Goal: Task Accomplishment & Management: Manage account settings

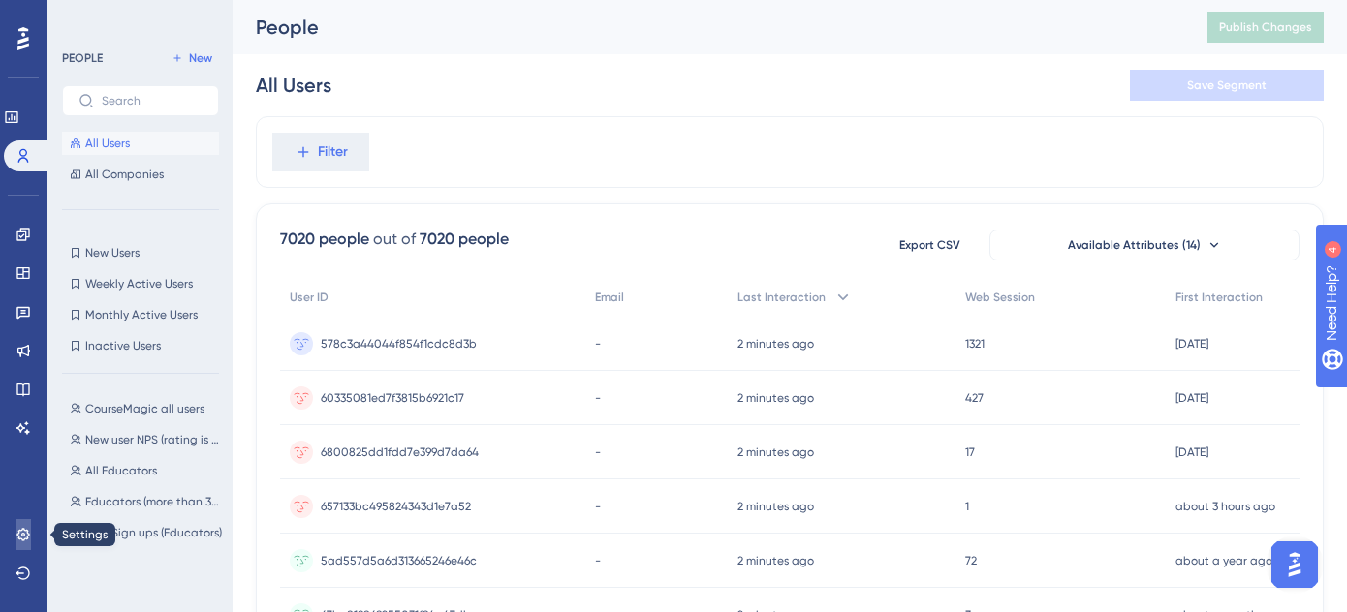
click at [18, 538] on icon at bounding box center [22, 534] width 13 height 13
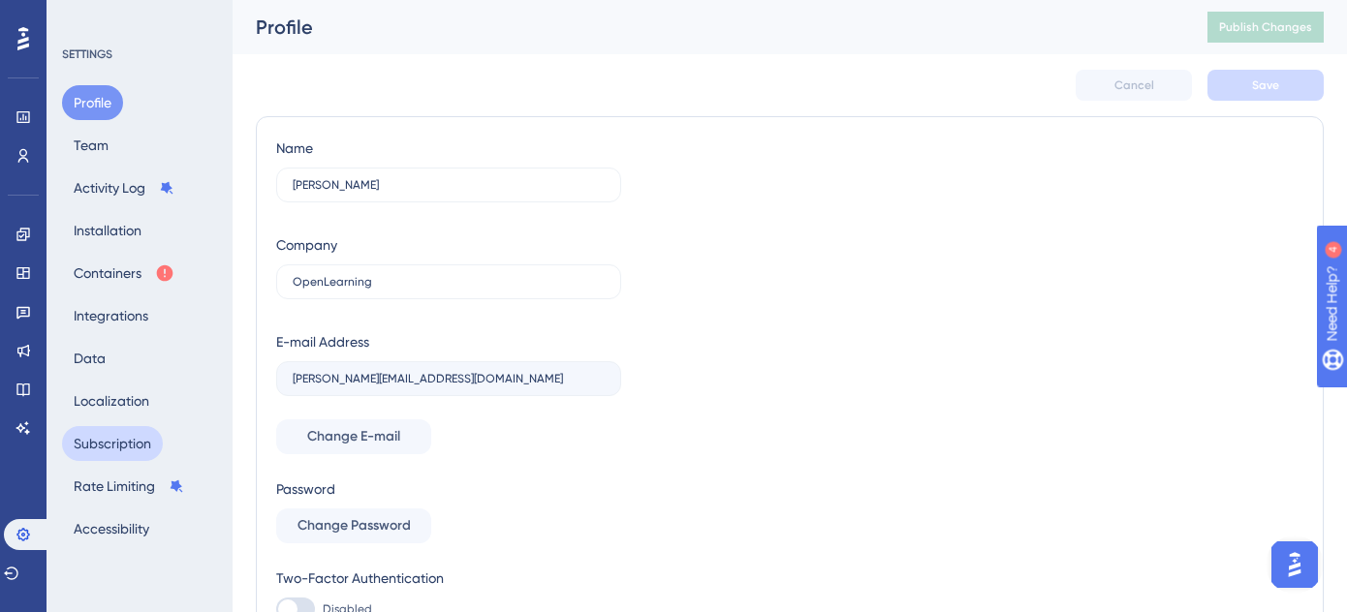
click at [110, 438] on button "Subscription" at bounding box center [112, 443] width 101 height 35
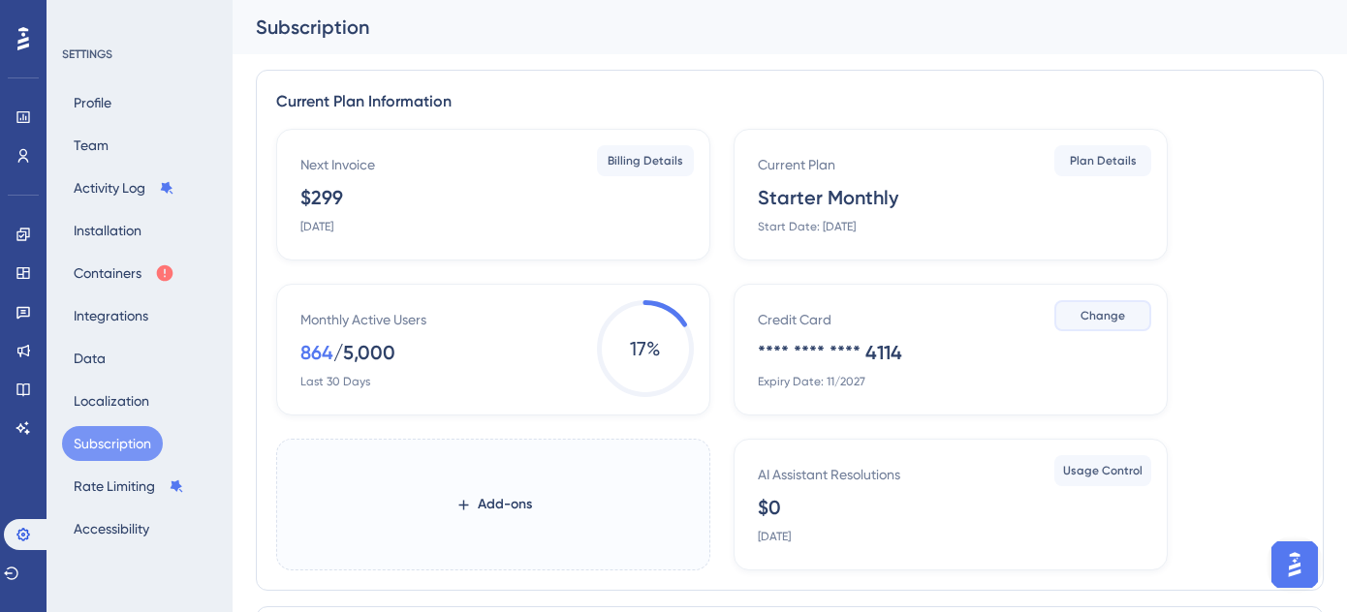
click at [1099, 311] on span "Change" at bounding box center [1102, 316] width 45 height 16
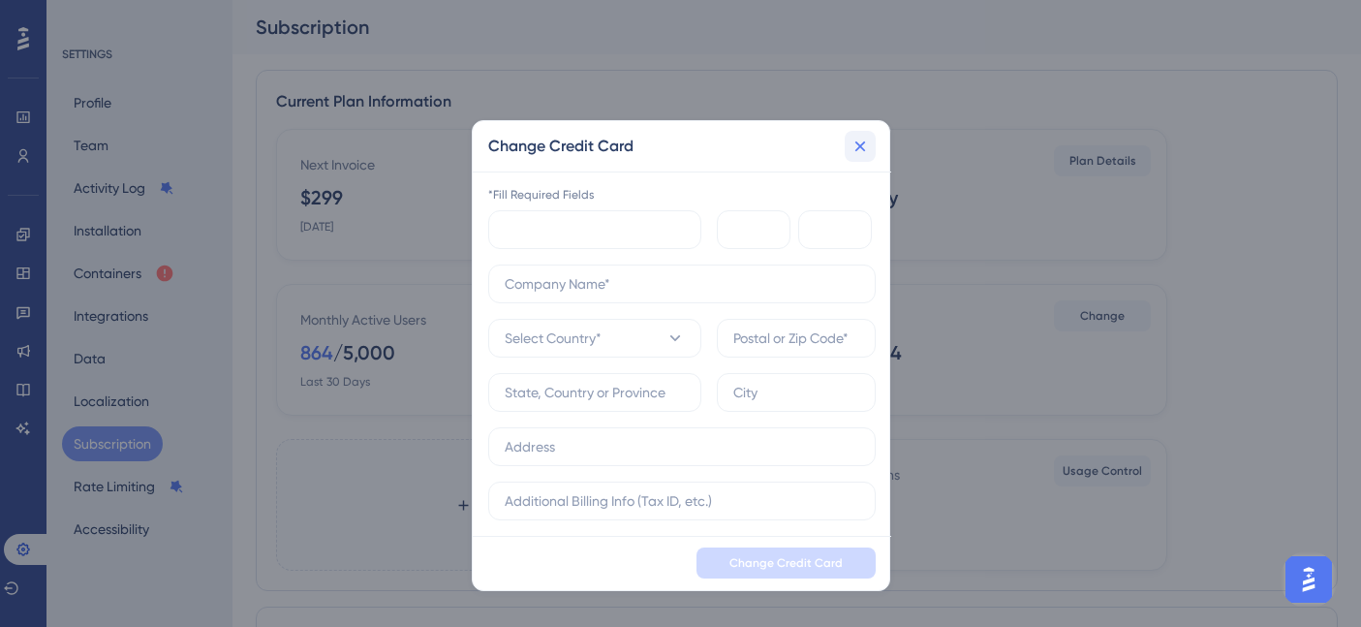
click at [861, 144] on icon at bounding box center [860, 145] width 11 height 11
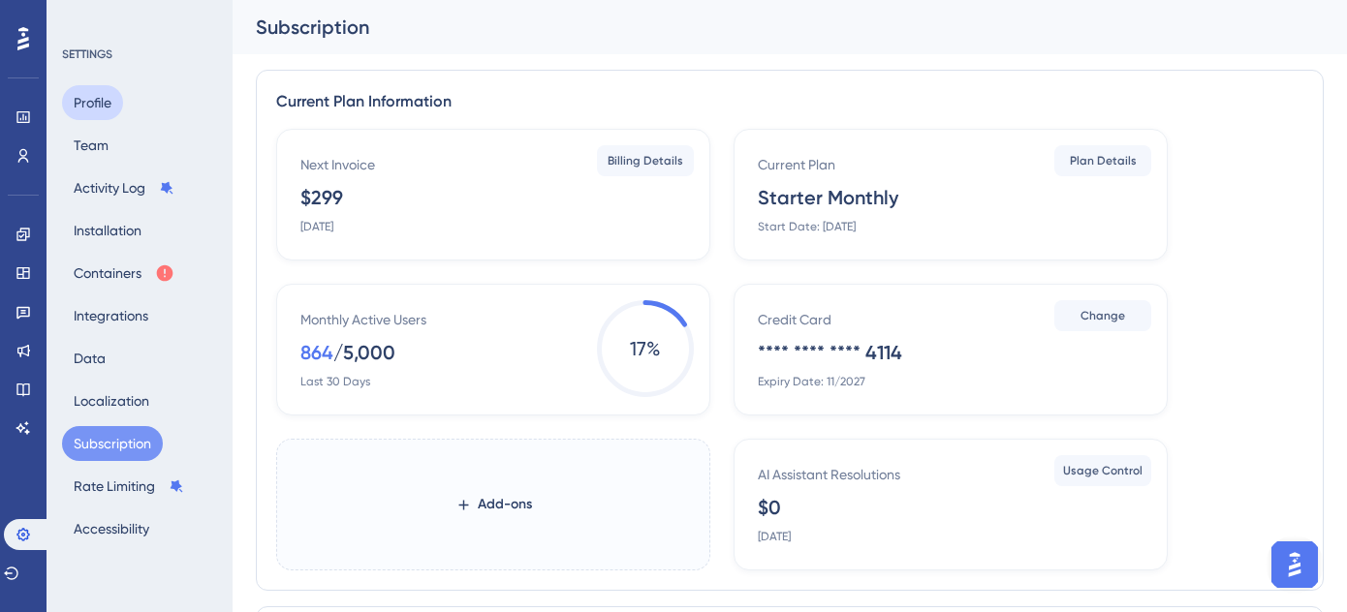
click at [92, 102] on button "Profile" at bounding box center [92, 102] width 61 height 35
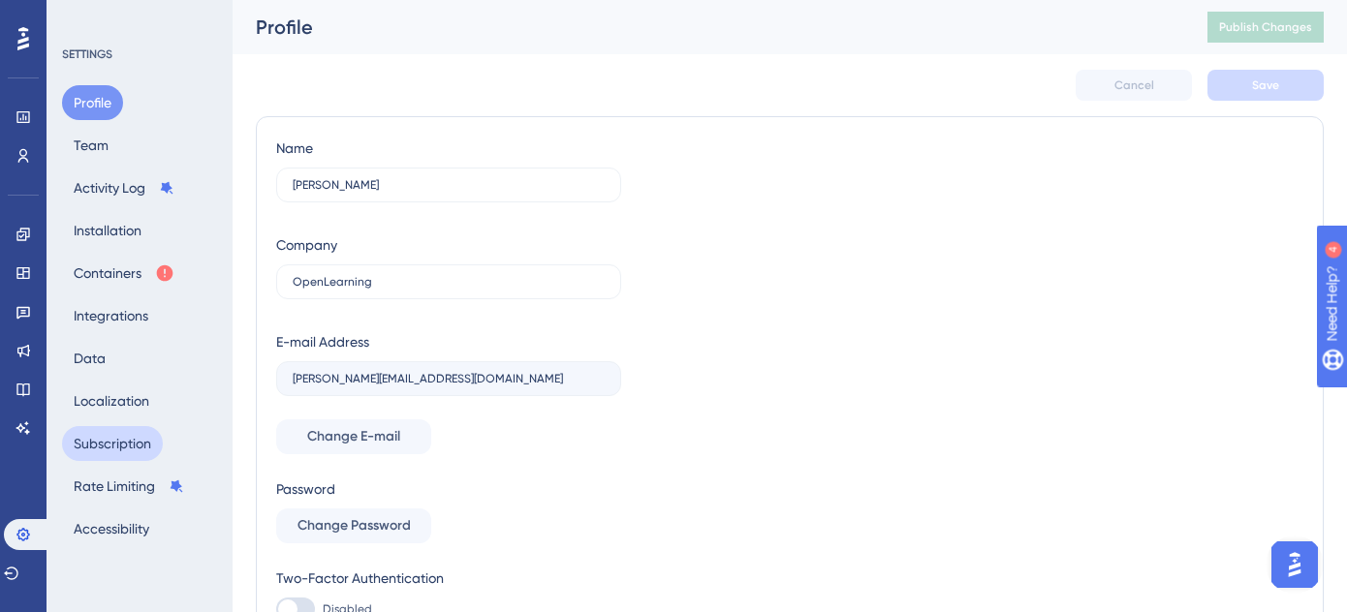
click at [121, 445] on button "Subscription" at bounding box center [112, 443] width 101 height 35
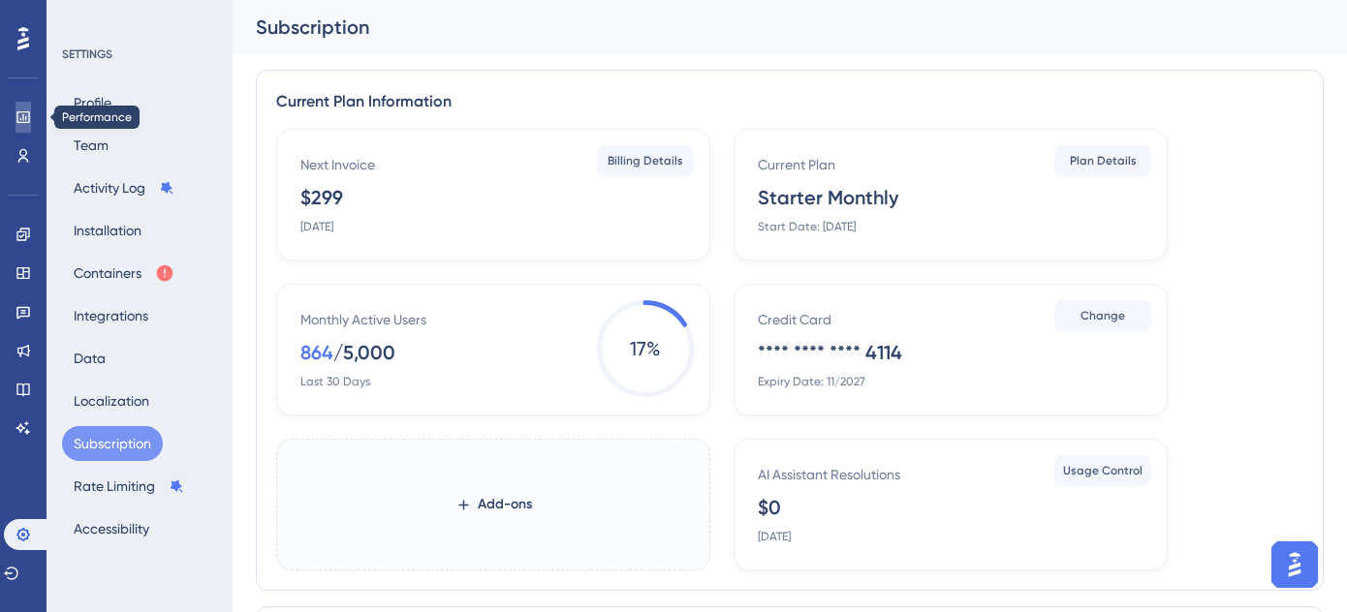
click at [22, 126] on link at bounding box center [24, 117] width 16 height 31
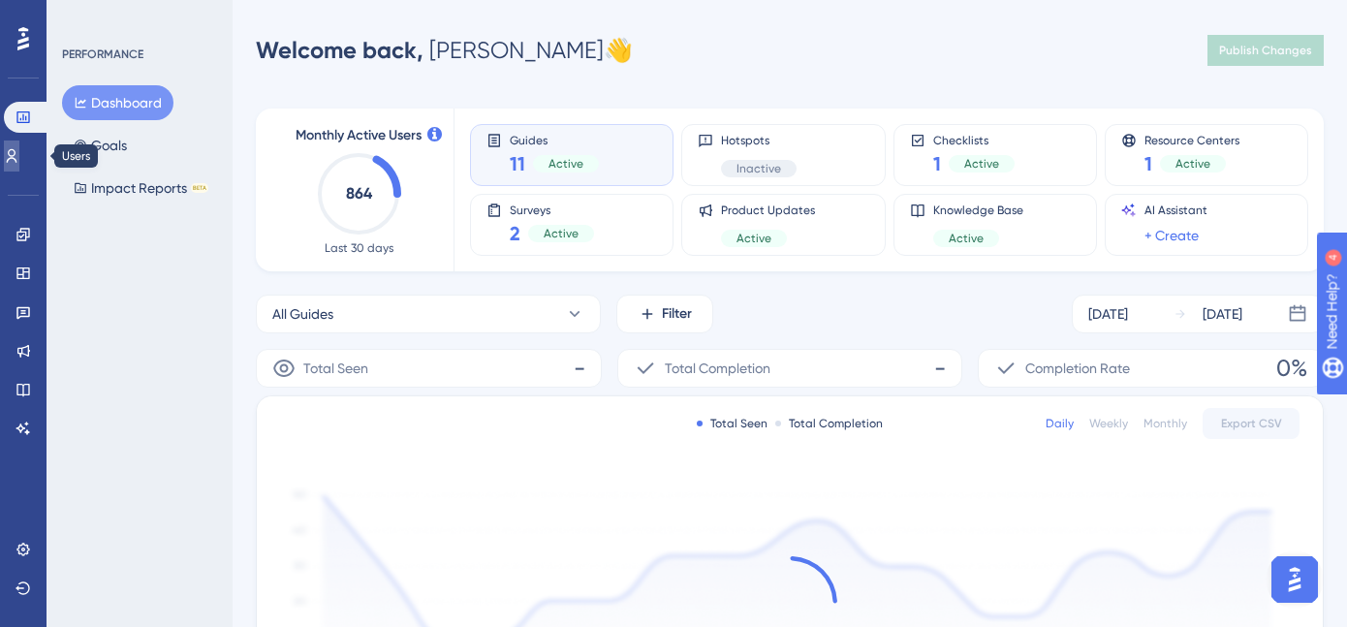
click at [17, 160] on icon at bounding box center [12, 156] width 11 height 14
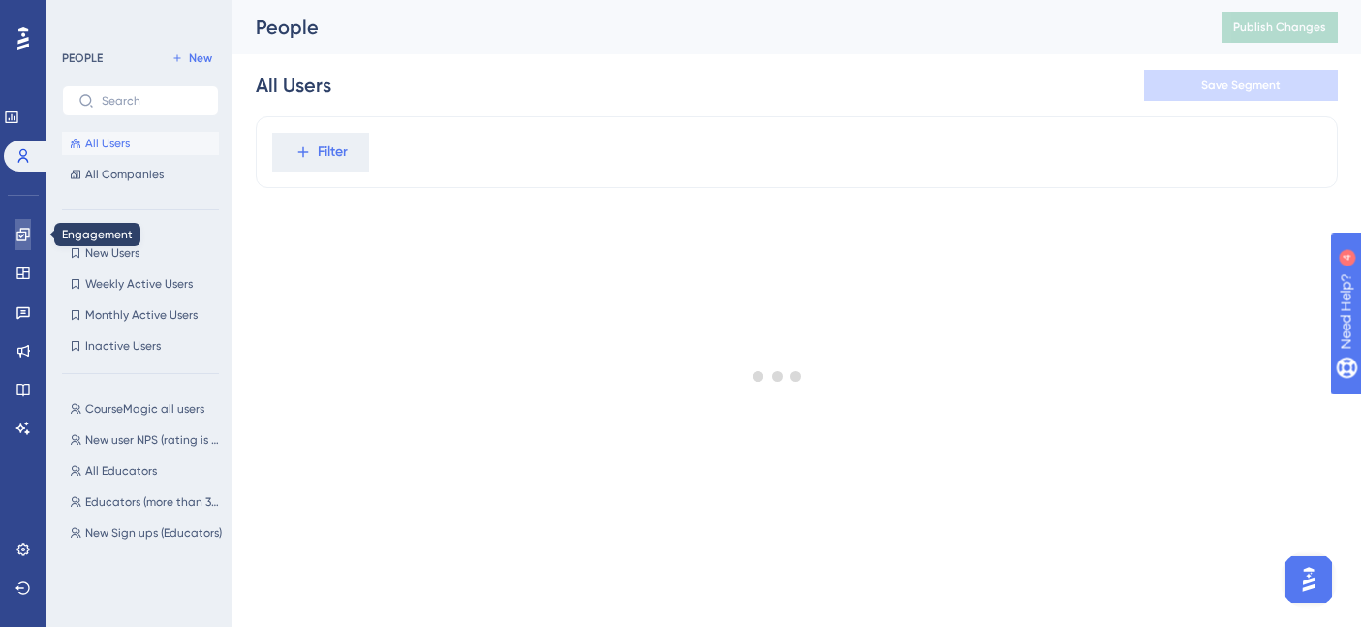
click at [28, 231] on icon at bounding box center [22, 234] width 13 height 13
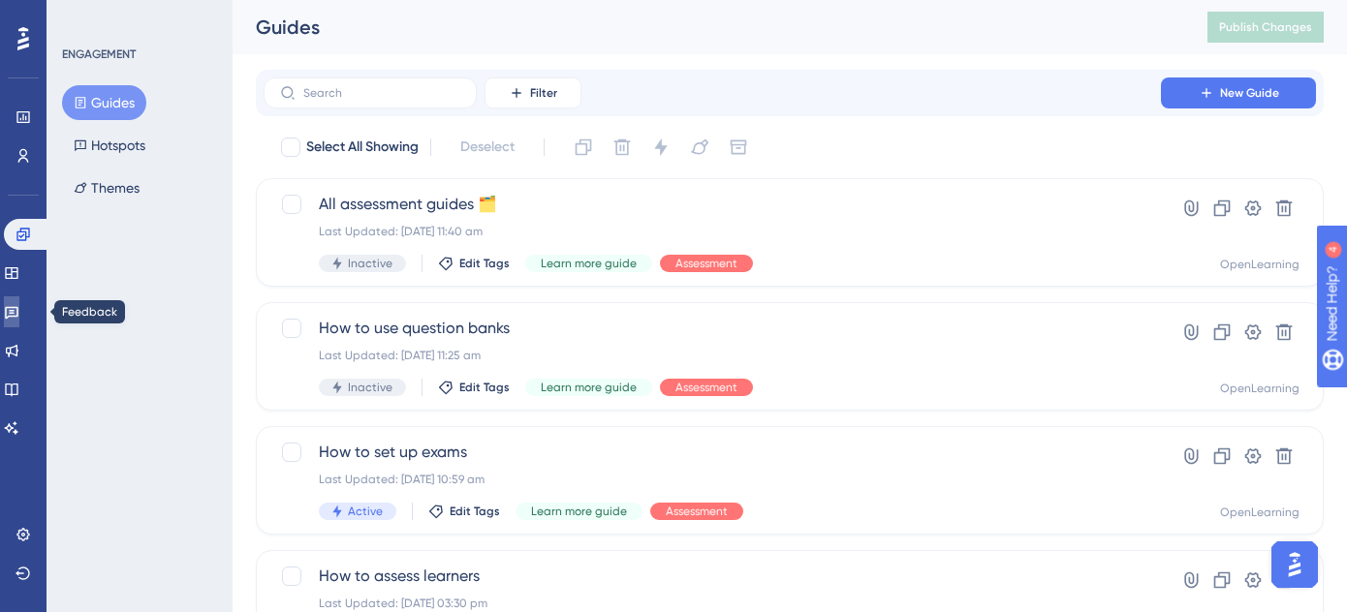
click at [19, 312] on icon at bounding box center [12, 312] width 16 height 16
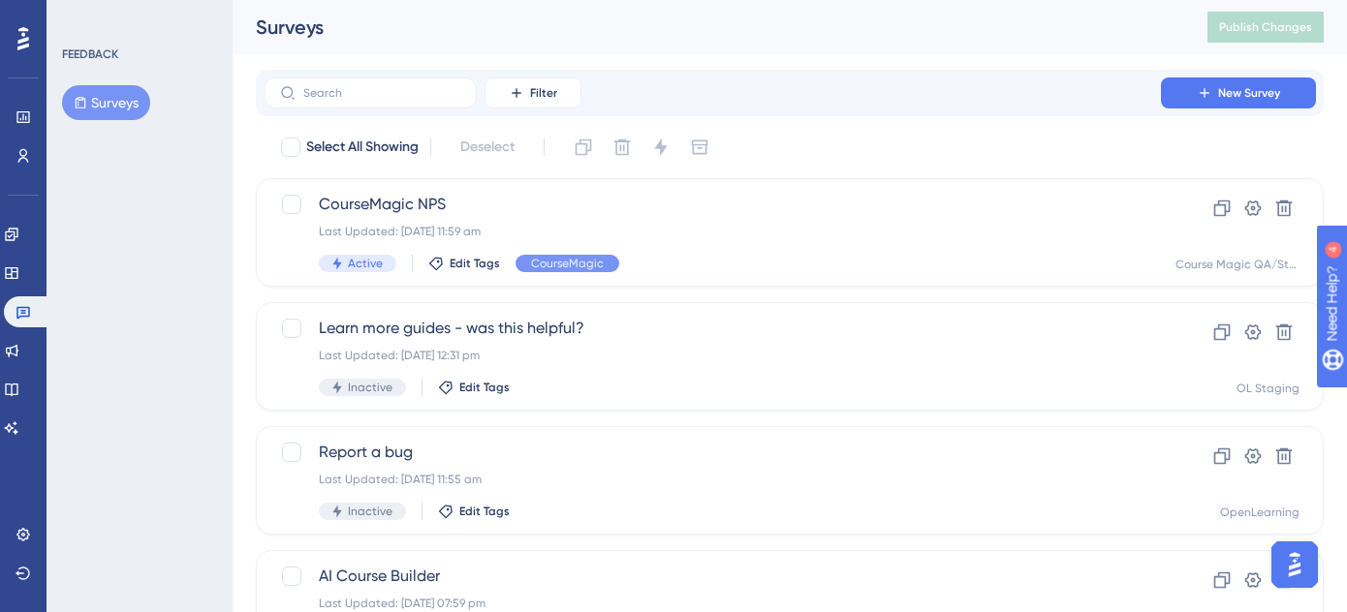
click at [116, 101] on button "Surveys" at bounding box center [106, 102] width 88 height 35
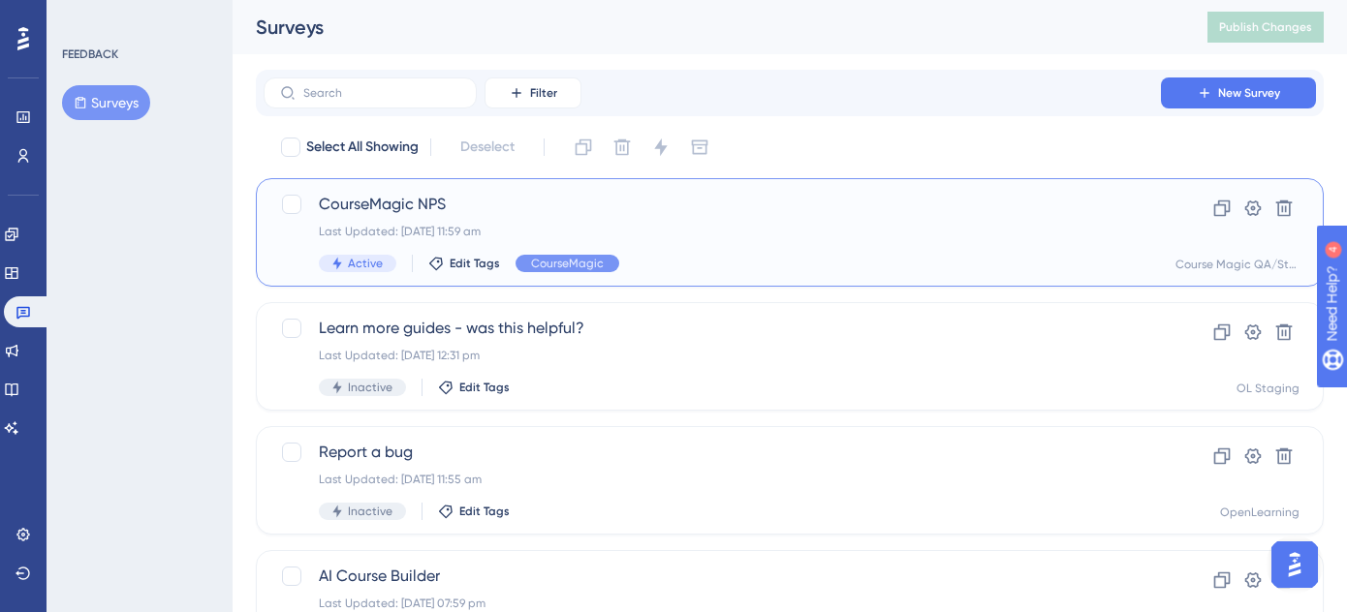
click at [573, 212] on span "CourseMagic NPS" at bounding box center [712, 204] width 787 height 23
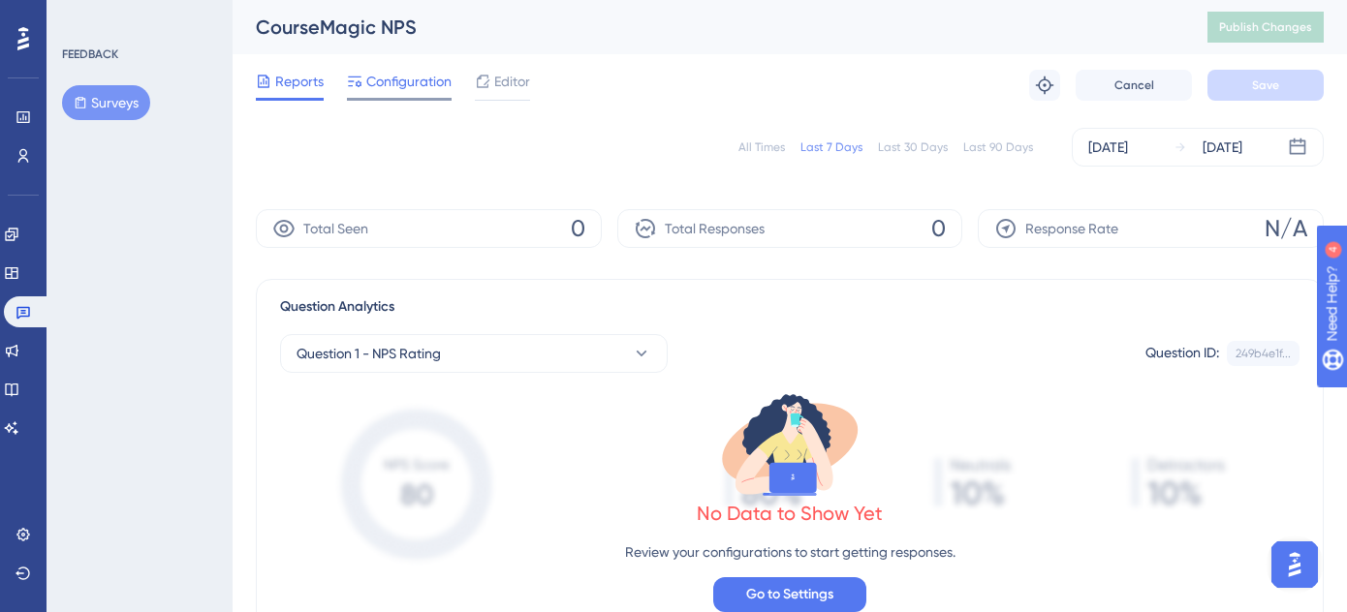
click at [414, 88] on span "Configuration" at bounding box center [408, 81] width 85 height 23
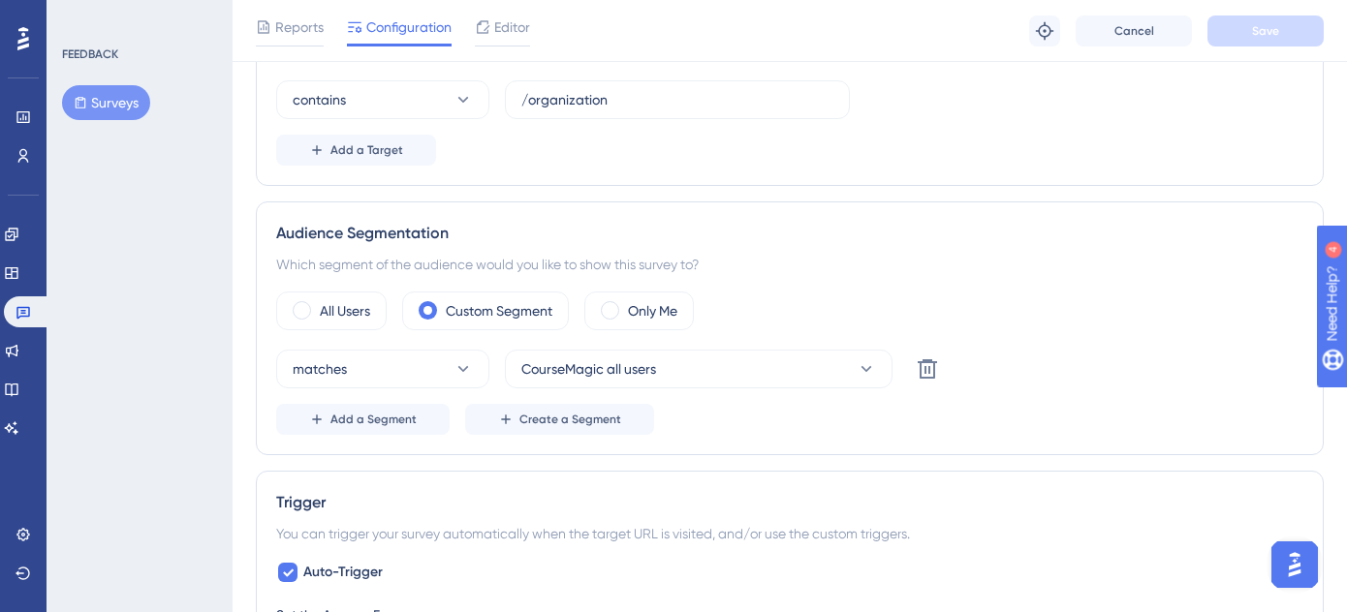
scroll to position [466, 0]
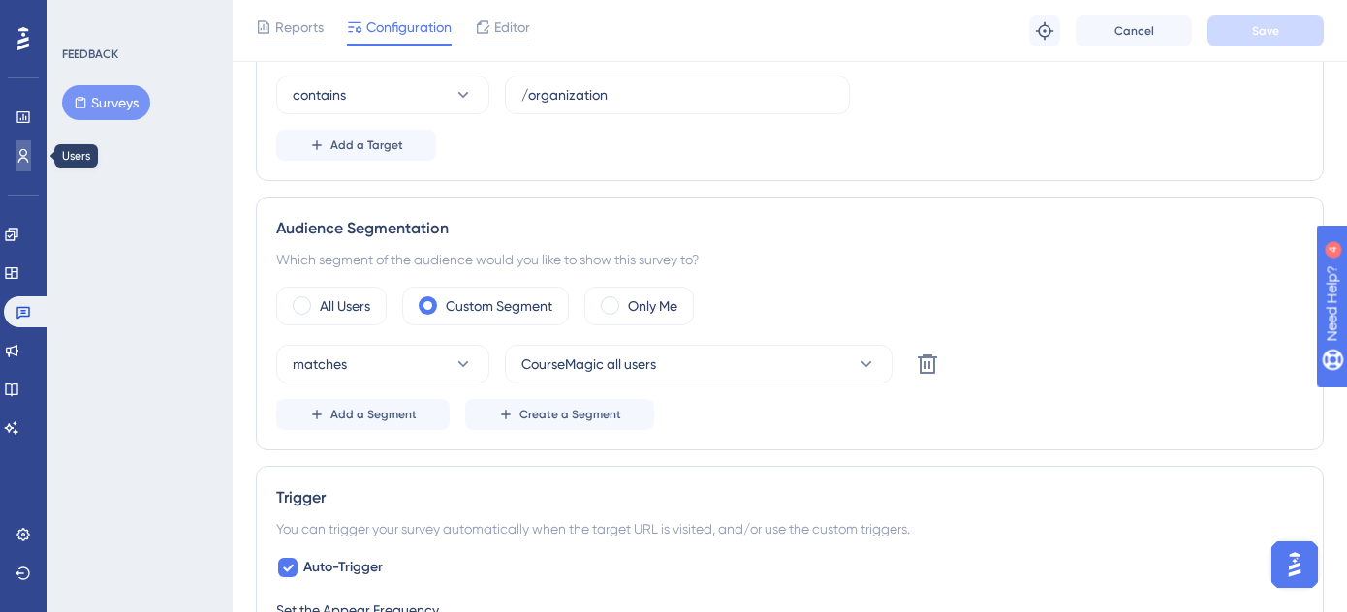
click at [26, 153] on icon at bounding box center [23, 156] width 11 height 14
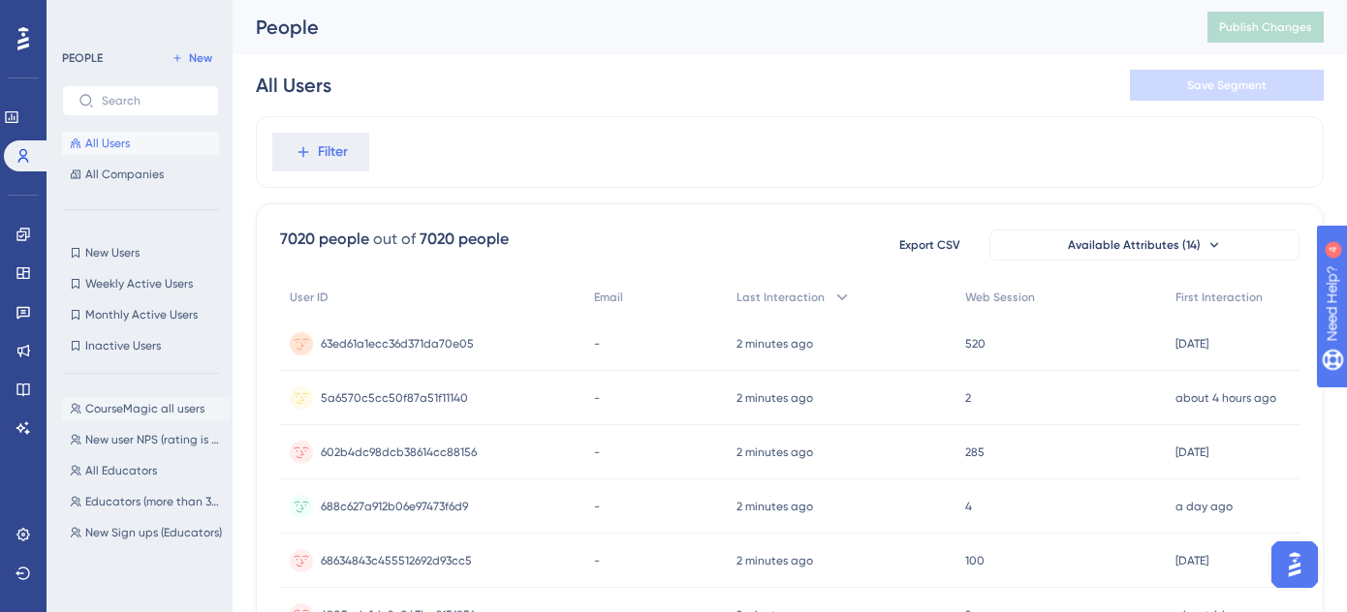
click at [114, 405] on span "CourseMagic all users" at bounding box center [144, 409] width 119 height 16
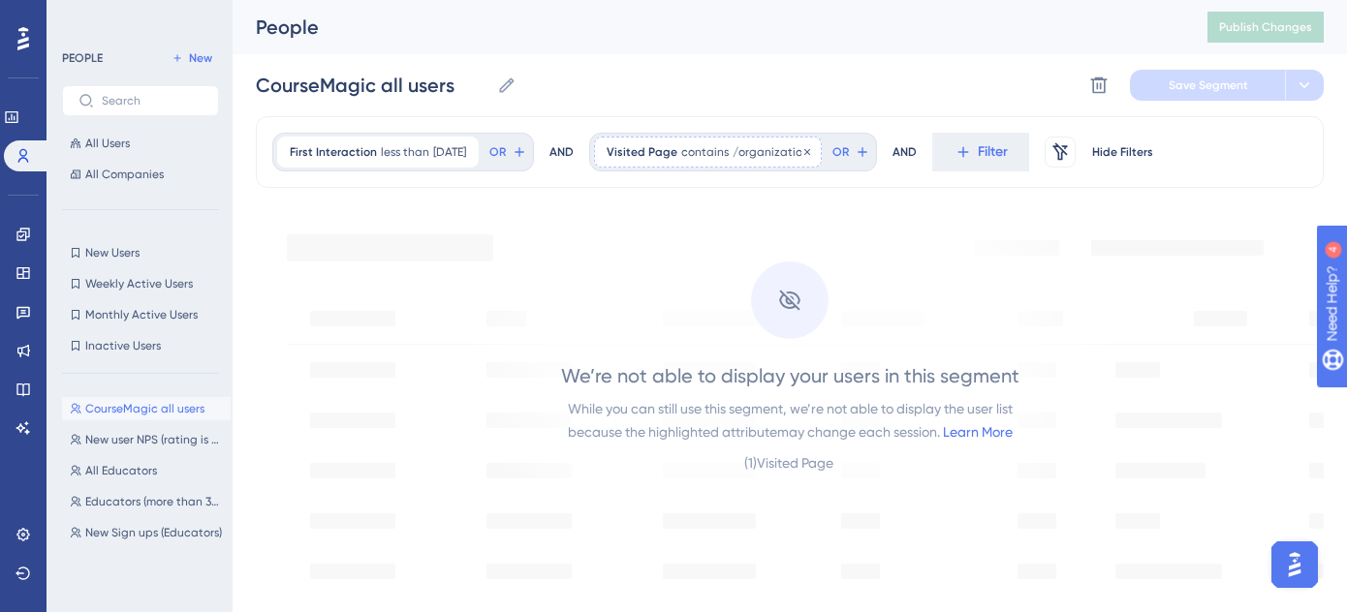
click at [729, 156] on span "contains" at bounding box center [704, 152] width 47 height 16
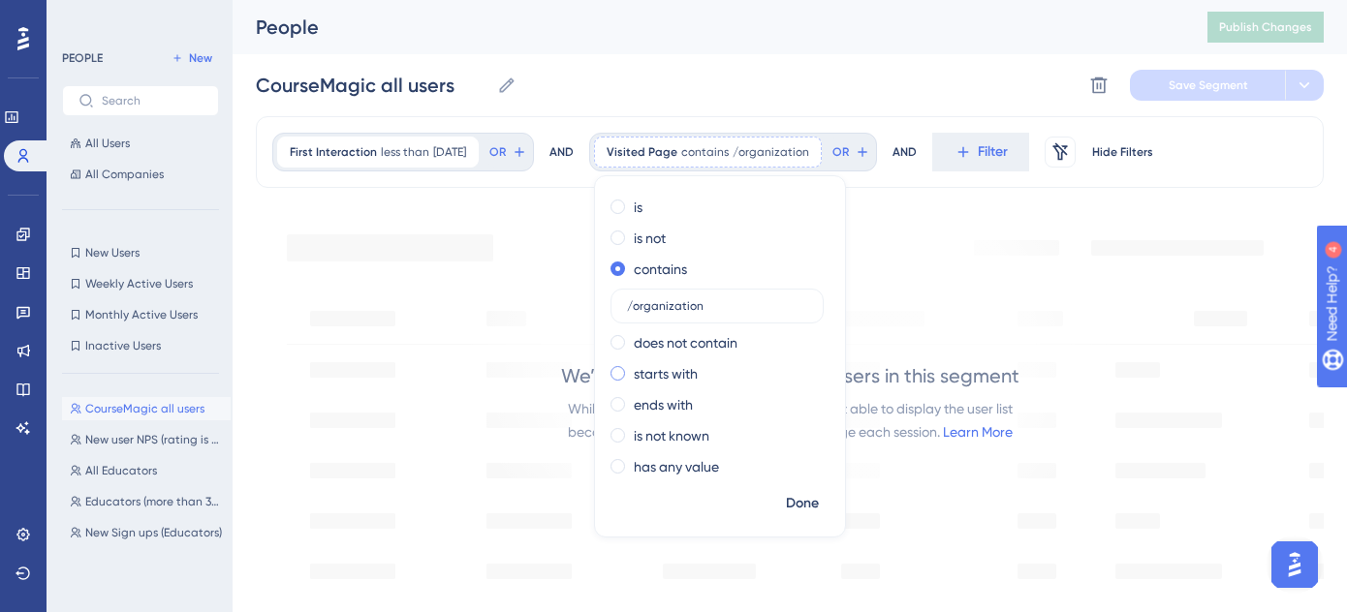
click at [625, 373] on span at bounding box center [617, 373] width 15 height 15
click at [631, 369] on input "radio" at bounding box center [631, 369] width 0 height 0
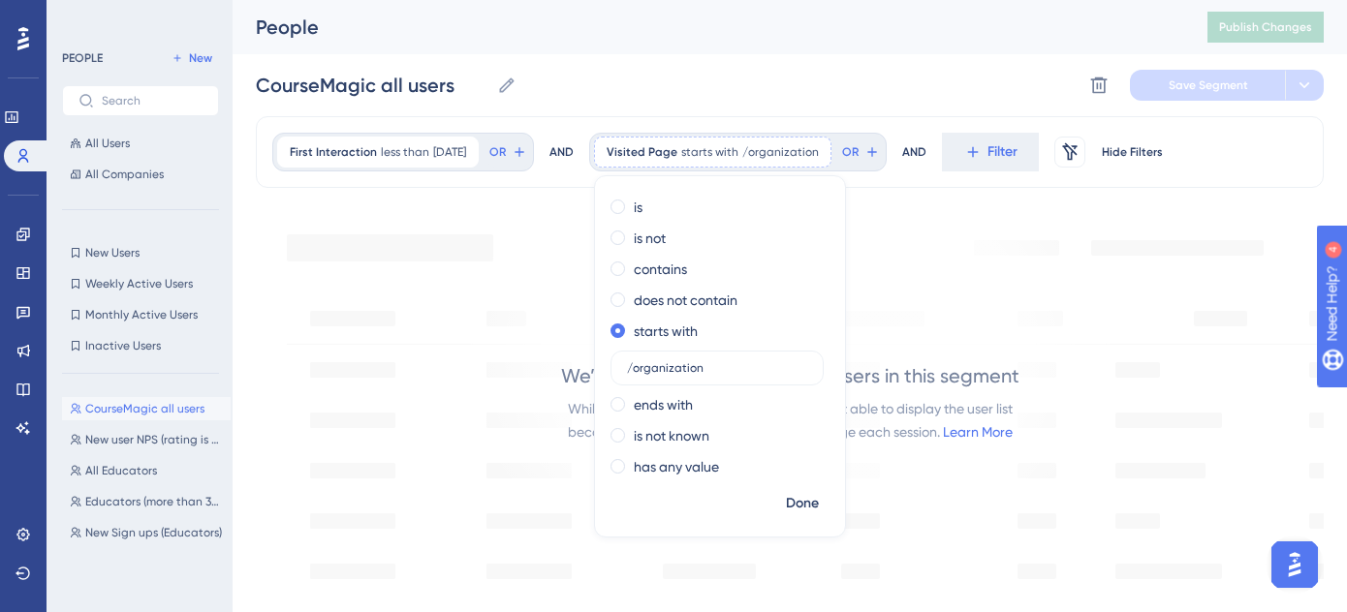
drag, startPoint x: 737, startPoint y: 369, endPoint x: 608, endPoint y: 350, distance: 131.3
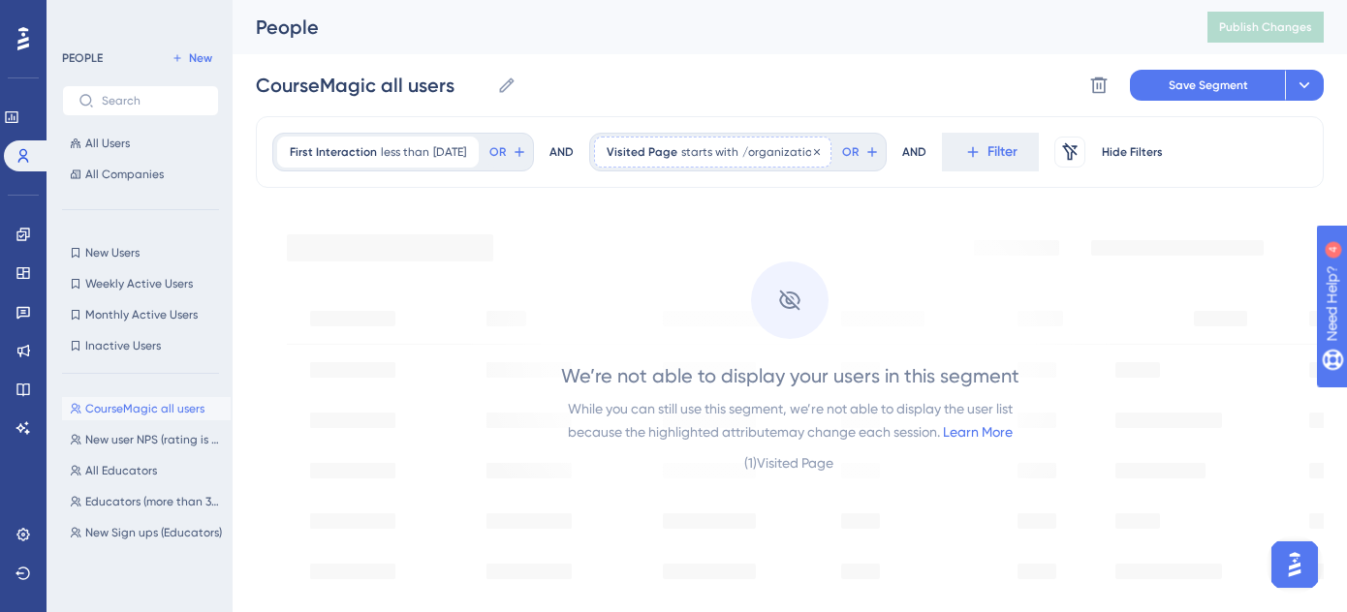
click at [687, 163] on div "Visited Page starts with /organization /organization Remove" at bounding box center [712, 152] width 237 height 31
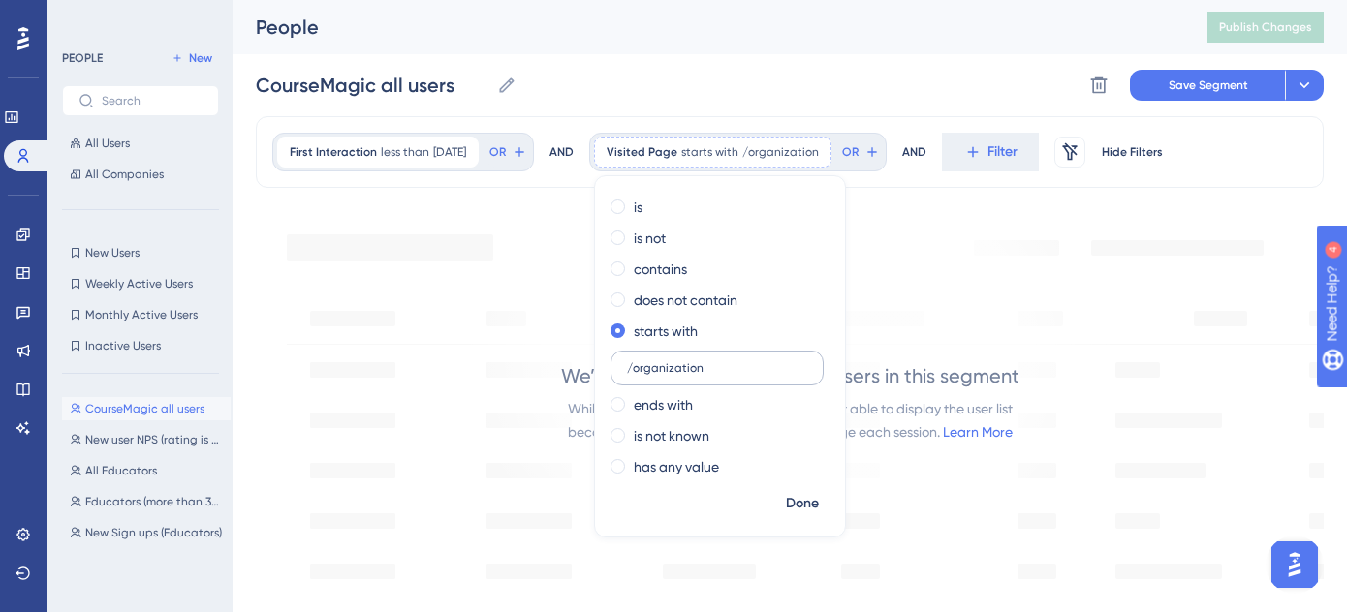
click at [703, 371] on input "/organization" at bounding box center [717, 368] width 180 height 14
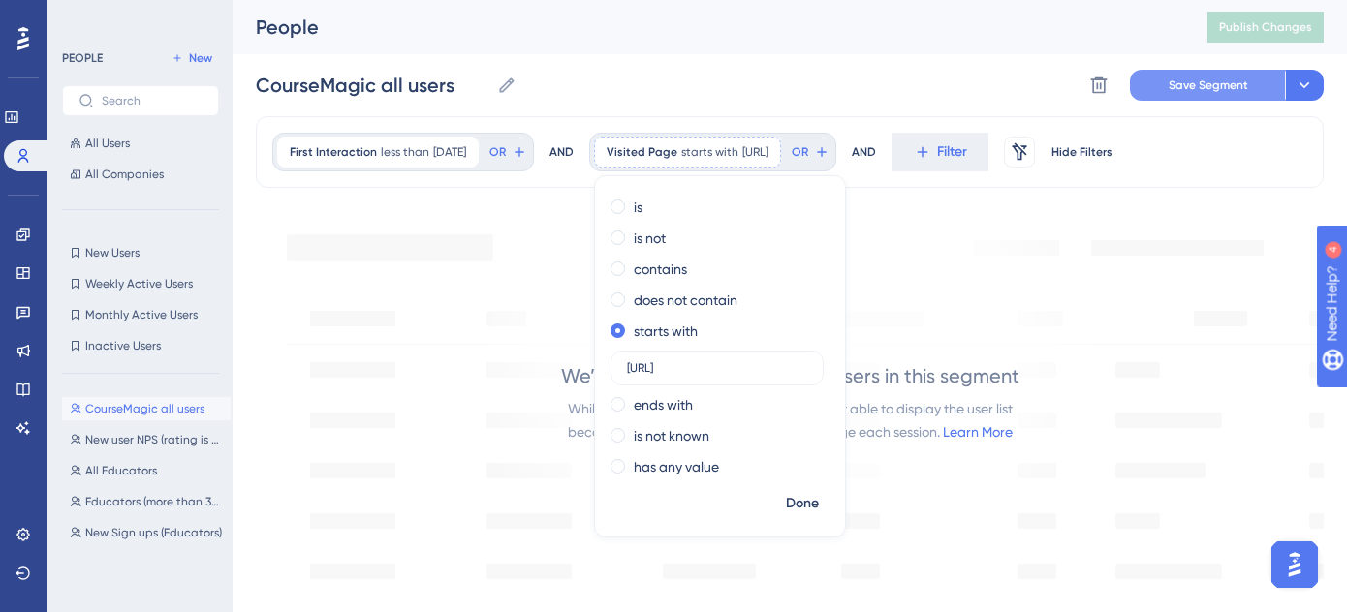
type input "[URL]"
click at [1226, 78] on span "Save Segment" at bounding box center [1208, 86] width 79 height 16
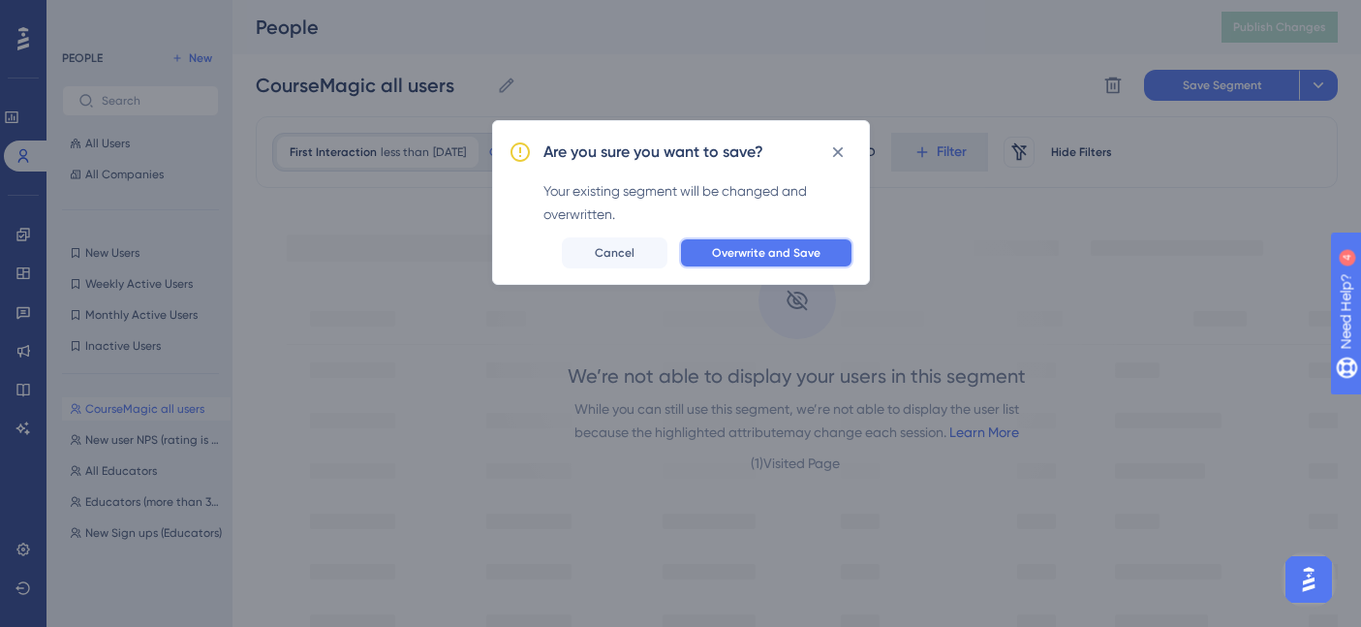
click at [748, 258] on span "Overwrite and Save" at bounding box center [766, 253] width 109 height 16
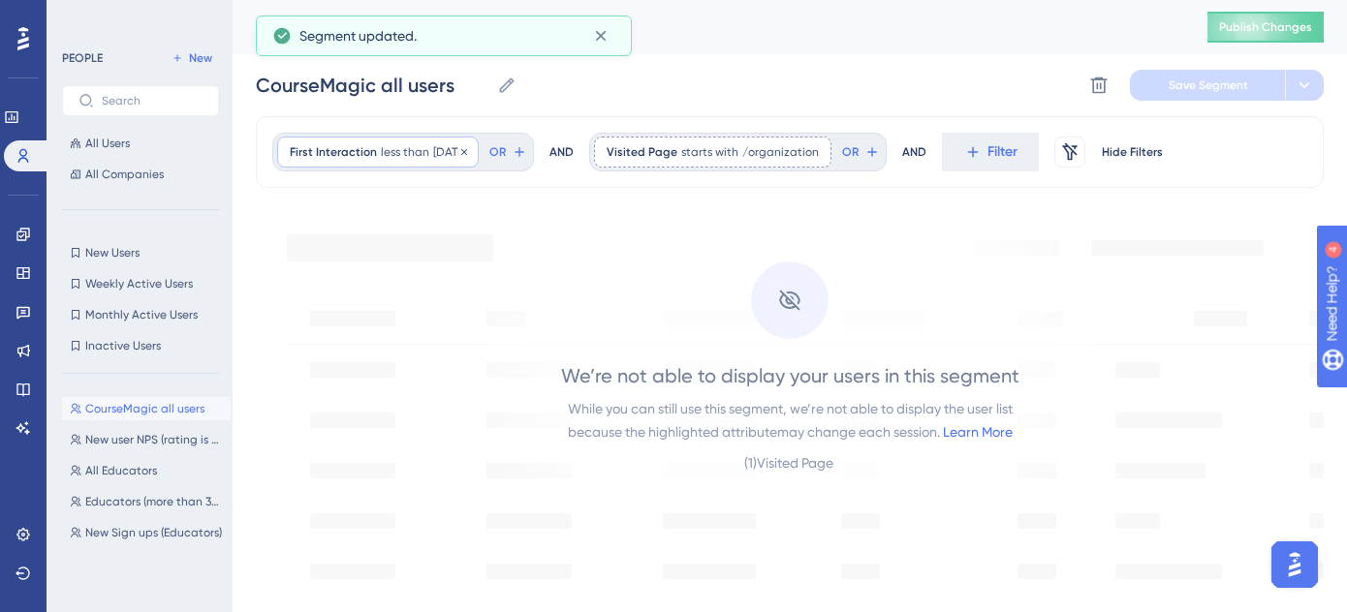
click at [466, 152] on span "[DATE]" at bounding box center [449, 152] width 33 height 16
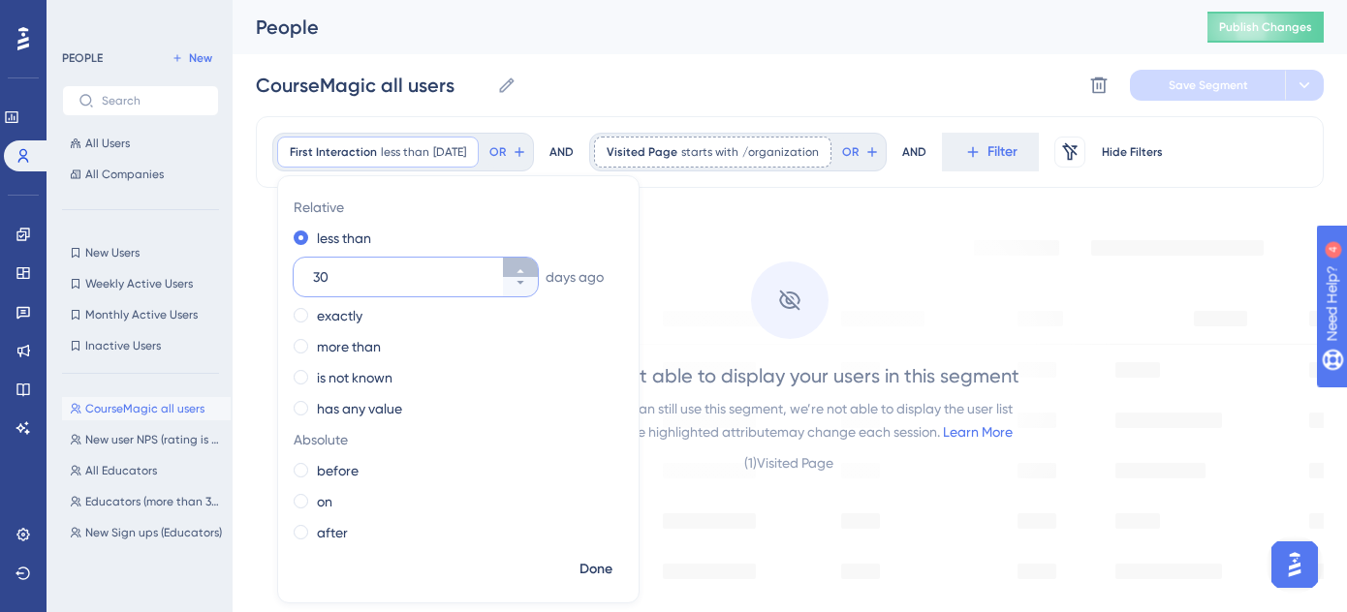
click at [518, 268] on icon at bounding box center [521, 271] width 12 height 12
click at [520, 286] on icon at bounding box center [521, 283] width 12 height 12
type input "30"
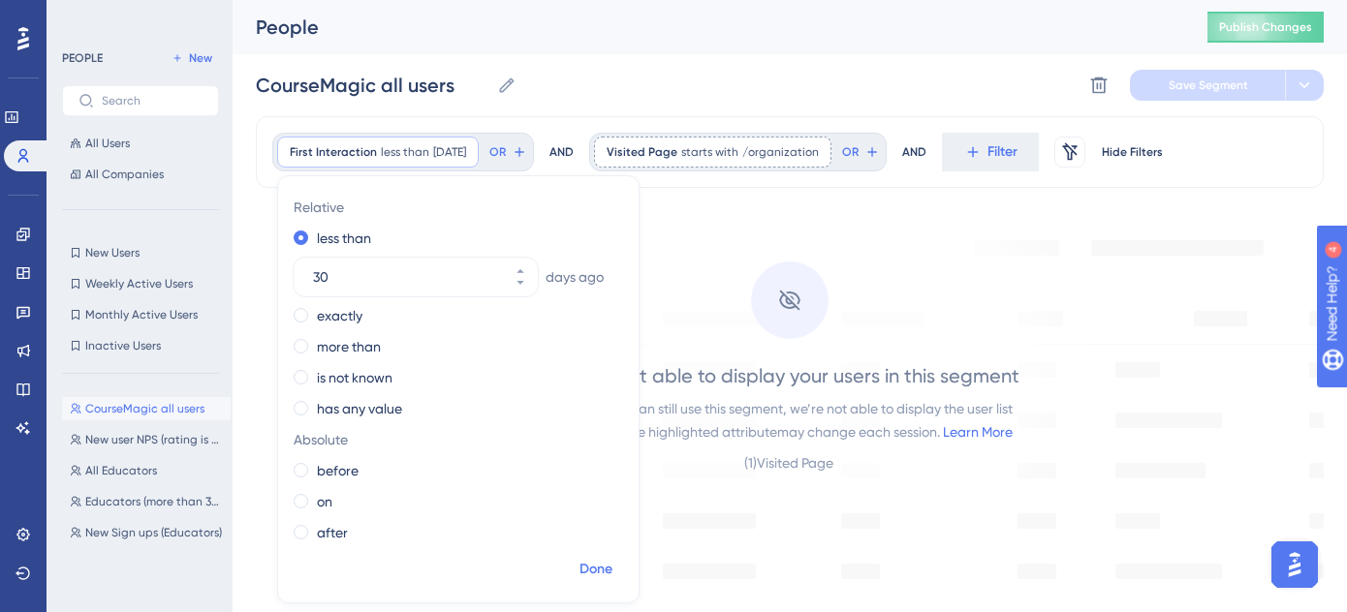
click at [593, 577] on span "Done" at bounding box center [595, 569] width 33 height 23
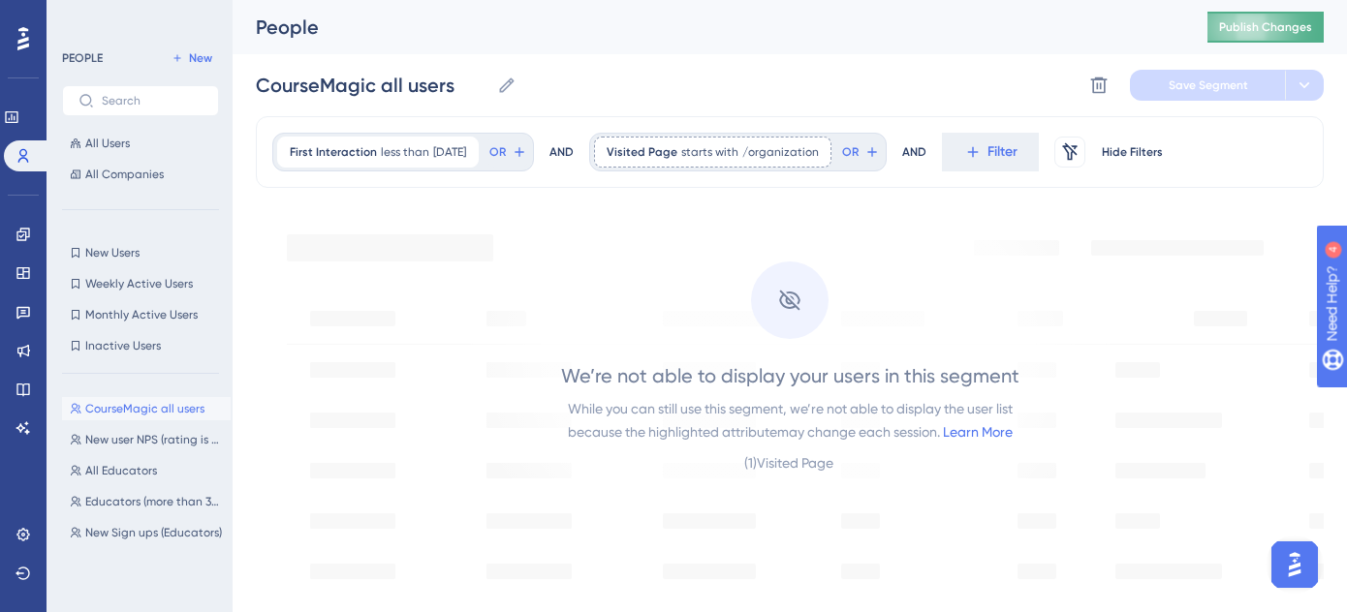
click at [1257, 39] on button "Publish Changes" at bounding box center [1265, 27] width 116 height 31
click at [790, 150] on span "/organization" at bounding box center [780, 152] width 77 height 16
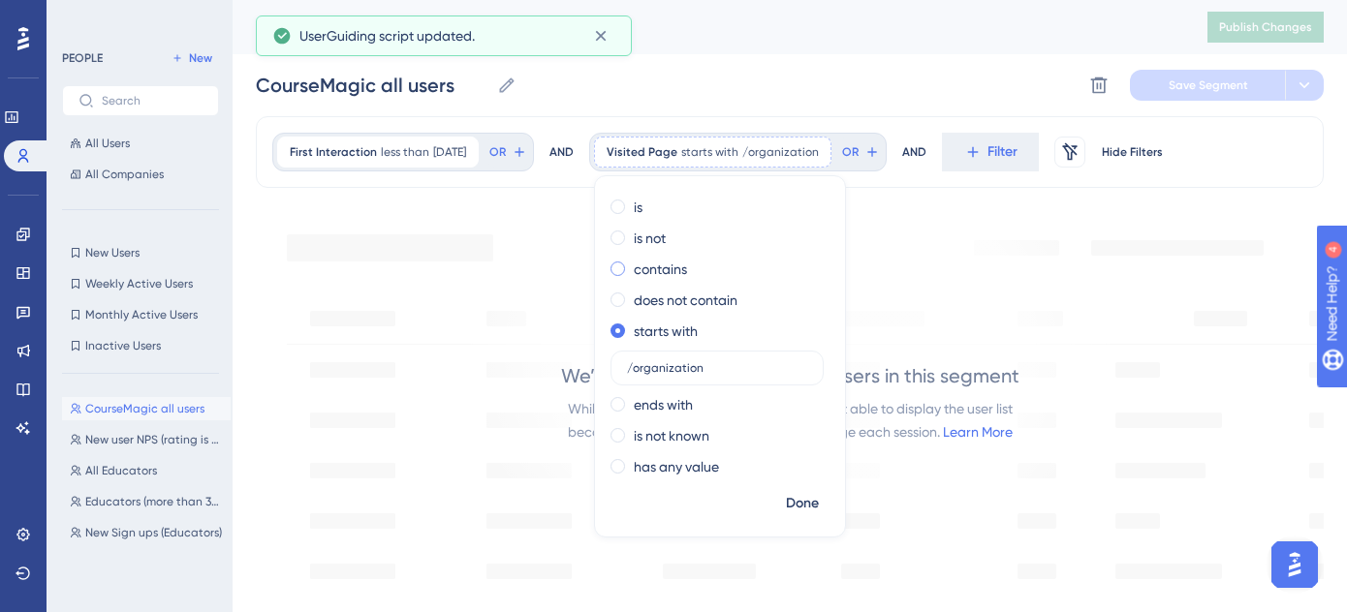
click at [673, 274] on label "contains" at bounding box center [660, 269] width 53 height 23
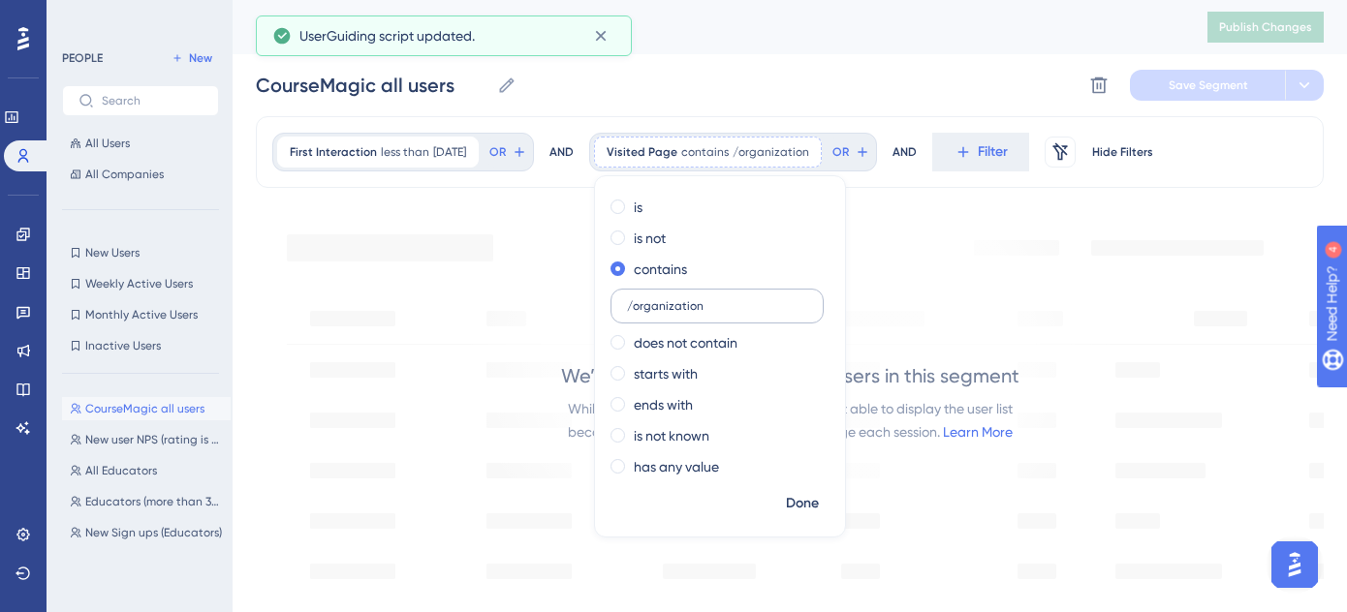
click at [733, 307] on input "/organization" at bounding box center [717, 306] width 180 height 14
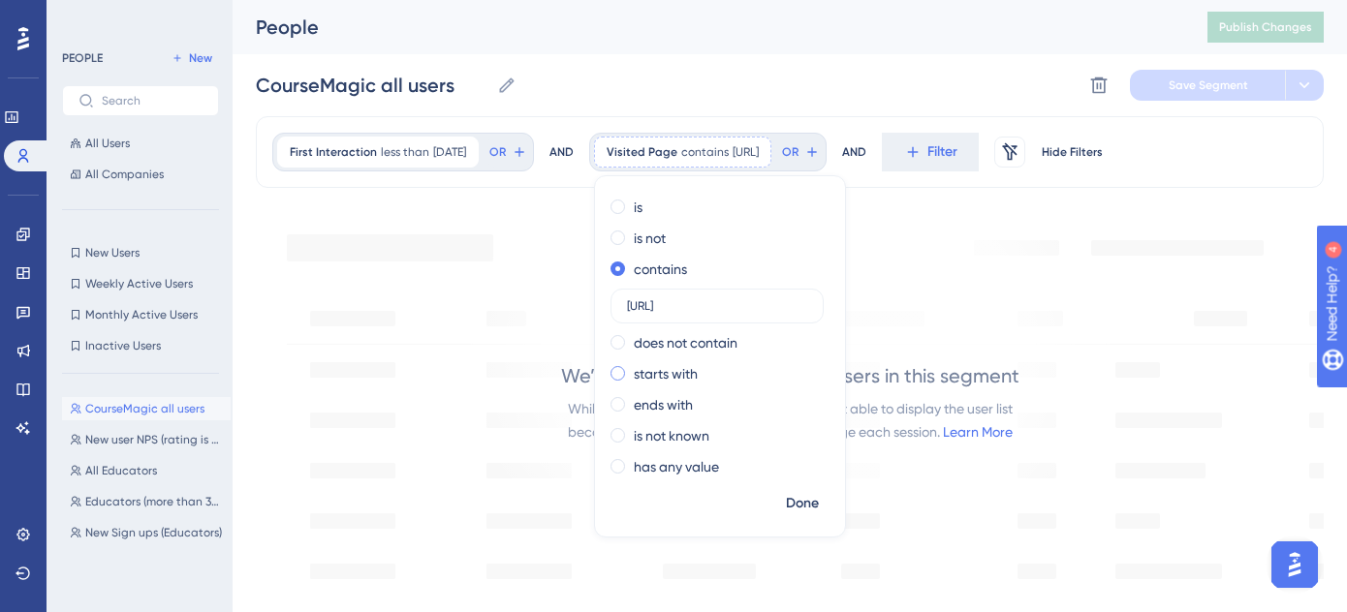
type input "[URL]"
click at [625, 373] on span at bounding box center [617, 373] width 15 height 15
click at [631, 369] on input "radio" at bounding box center [631, 369] width 0 height 0
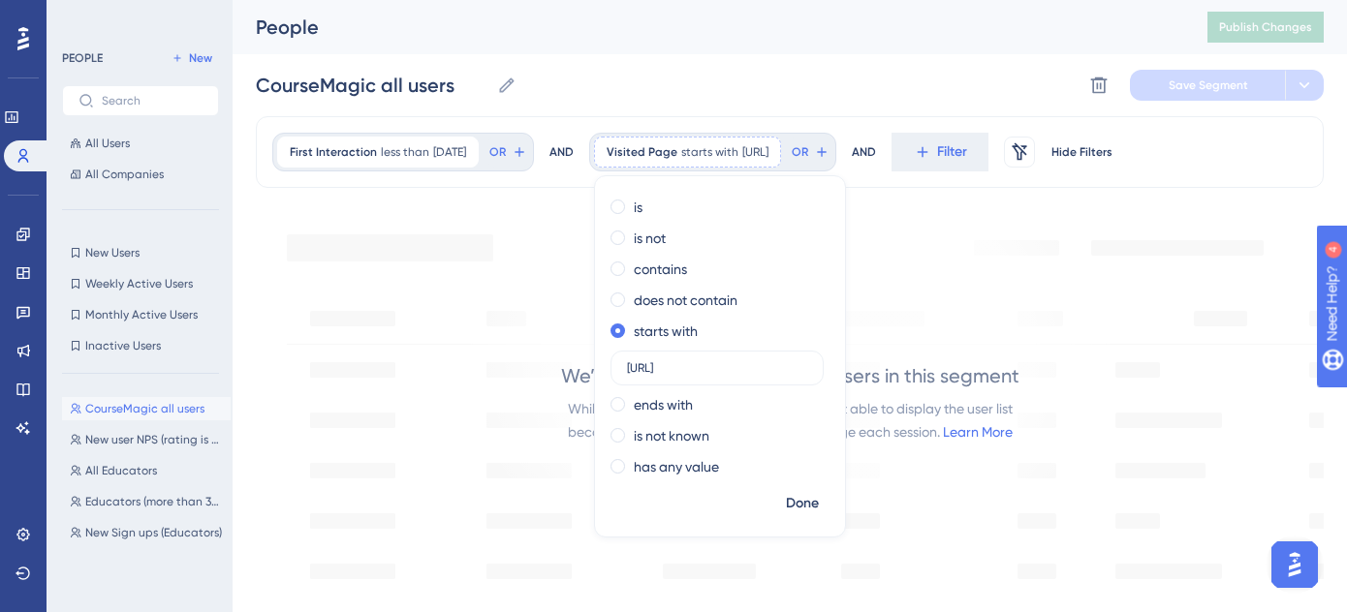
click at [974, 88] on div "CourseMagic all users CourseMagic all users Delete Segment Save Segment" at bounding box center [790, 85] width 1068 height 62
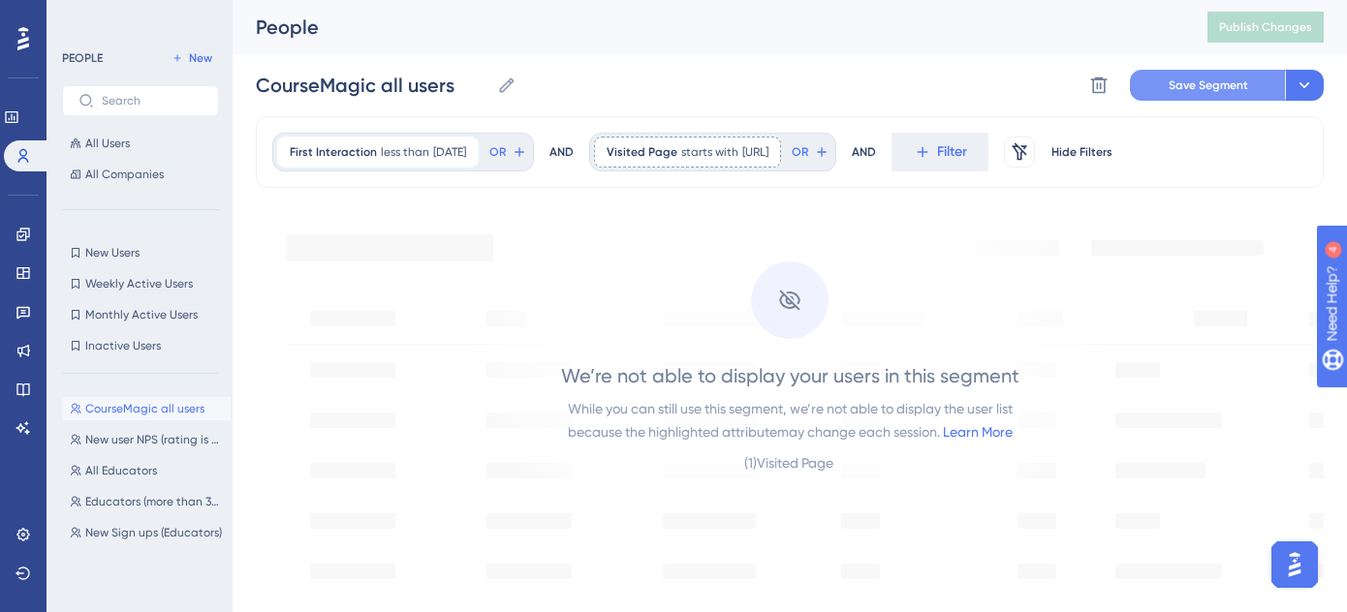
click at [1172, 86] on span "Save Segment" at bounding box center [1208, 86] width 79 height 16
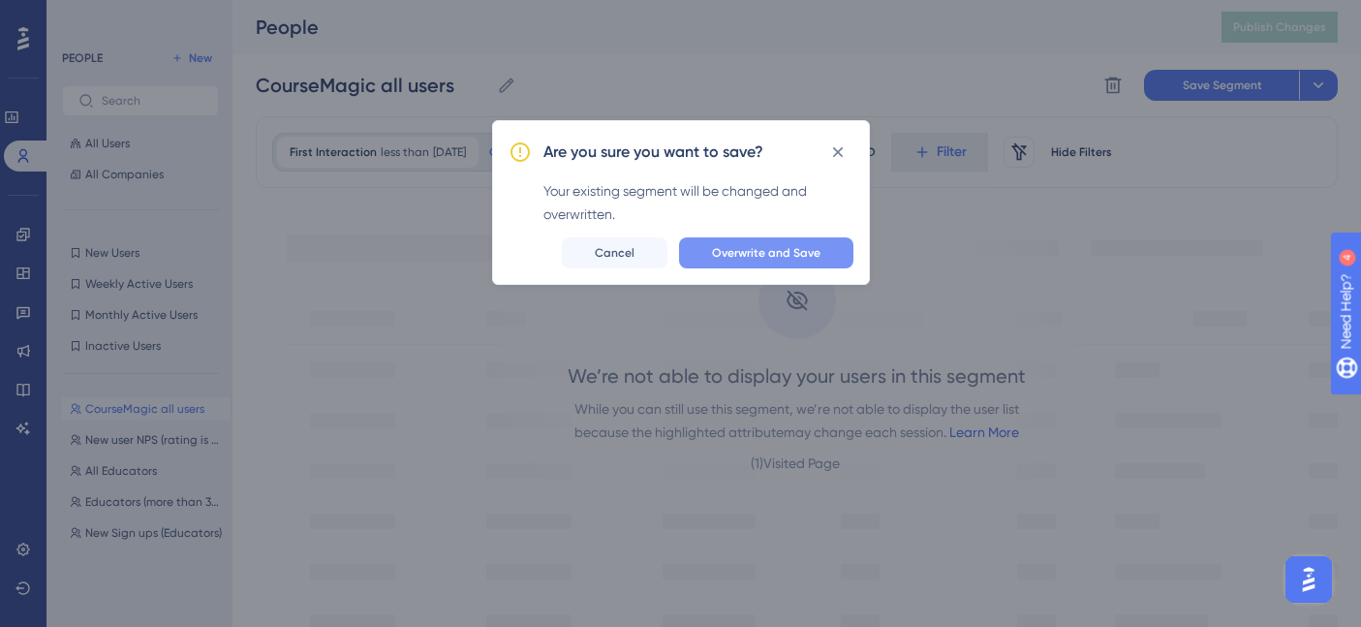
click at [820, 247] on button "Overwrite and Save" at bounding box center [766, 252] width 174 height 31
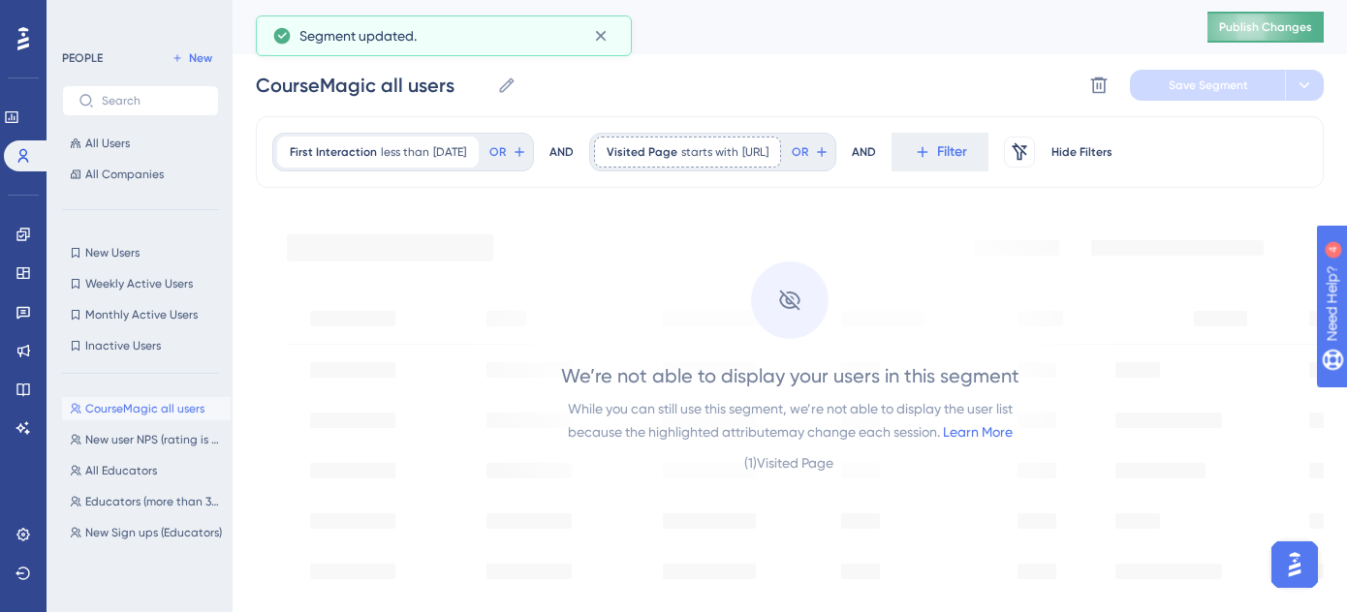
click at [1278, 22] on span "Publish Changes" at bounding box center [1265, 27] width 93 height 16
click at [25, 315] on icon at bounding box center [23, 313] width 14 height 13
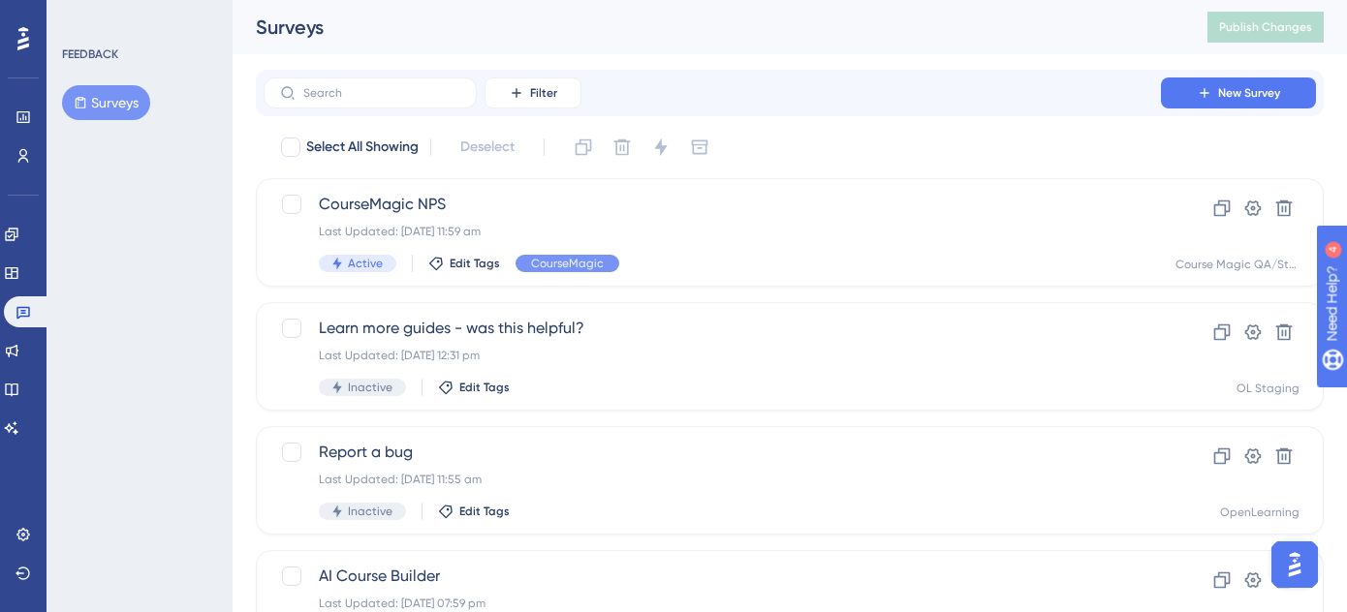
click at [116, 94] on button "Surveys" at bounding box center [106, 102] width 88 height 35
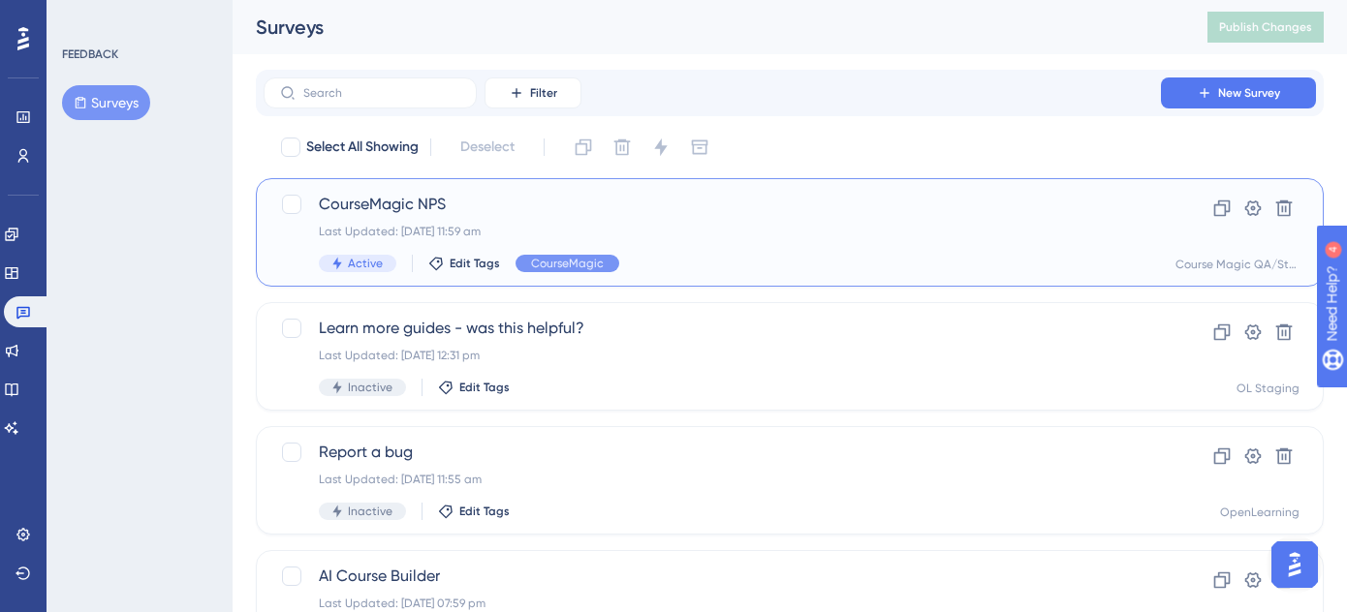
click at [515, 197] on span "CourseMagic NPS" at bounding box center [712, 204] width 787 height 23
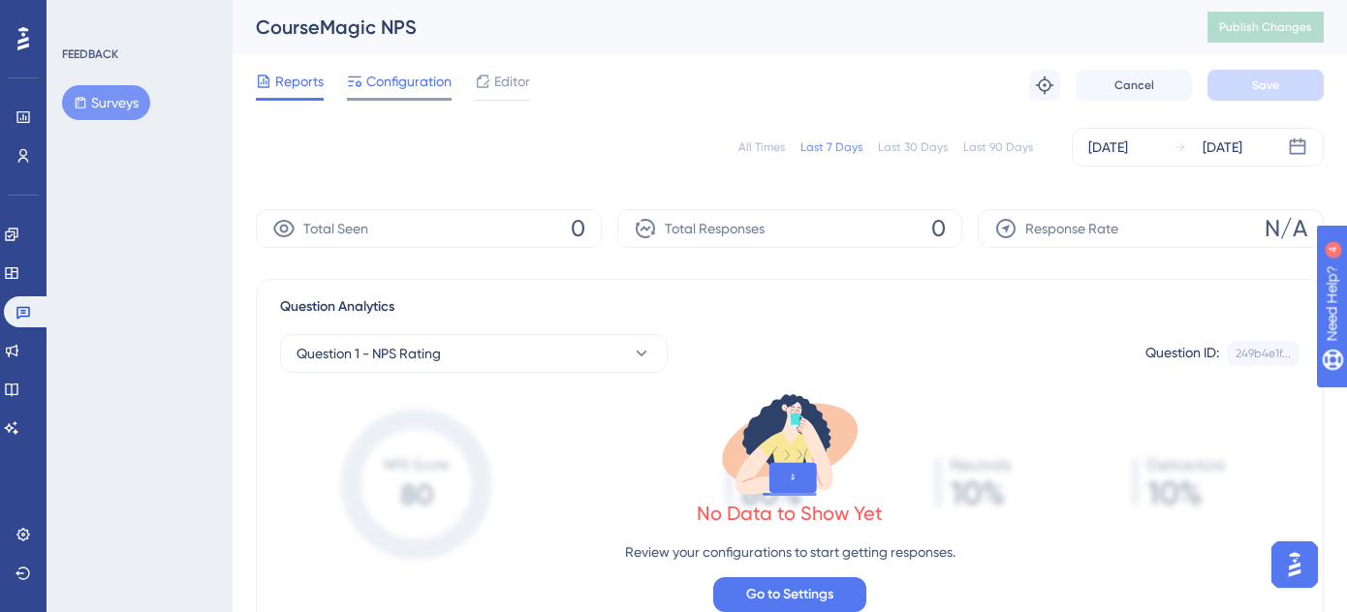
click at [409, 90] on span "Configuration" at bounding box center [408, 81] width 85 height 23
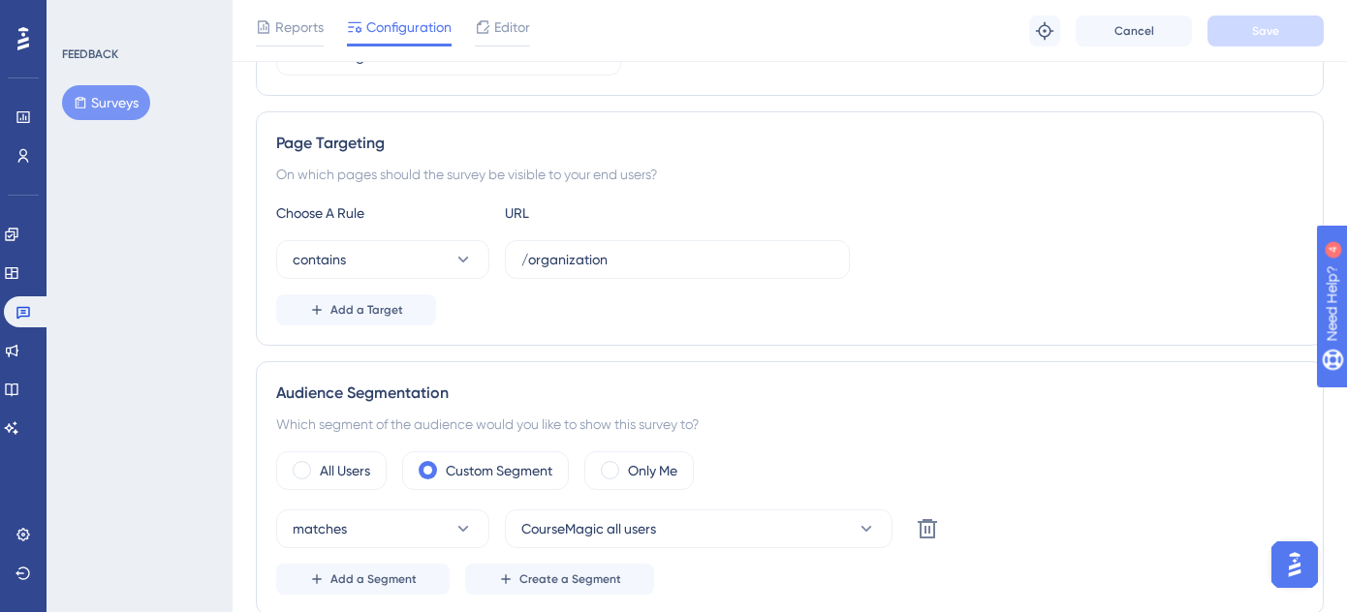
scroll to position [318, 0]
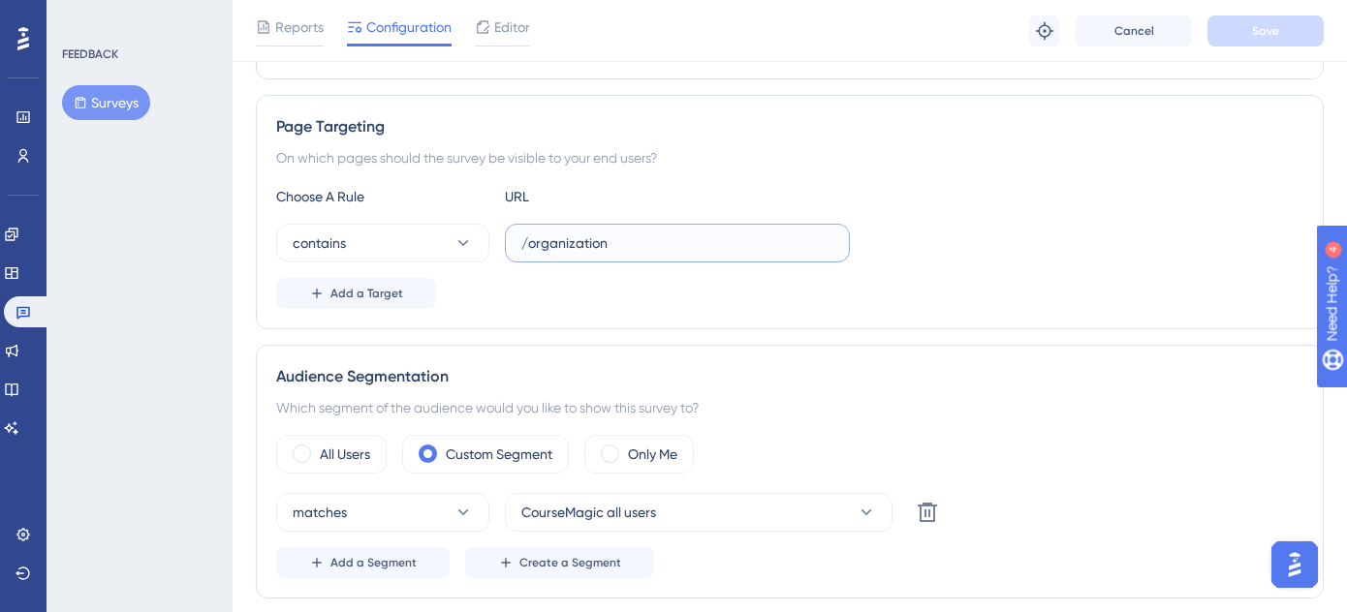
click at [653, 244] on input "/organization" at bounding box center [677, 243] width 312 height 21
paste input "[URL]"
type input "[URL]"
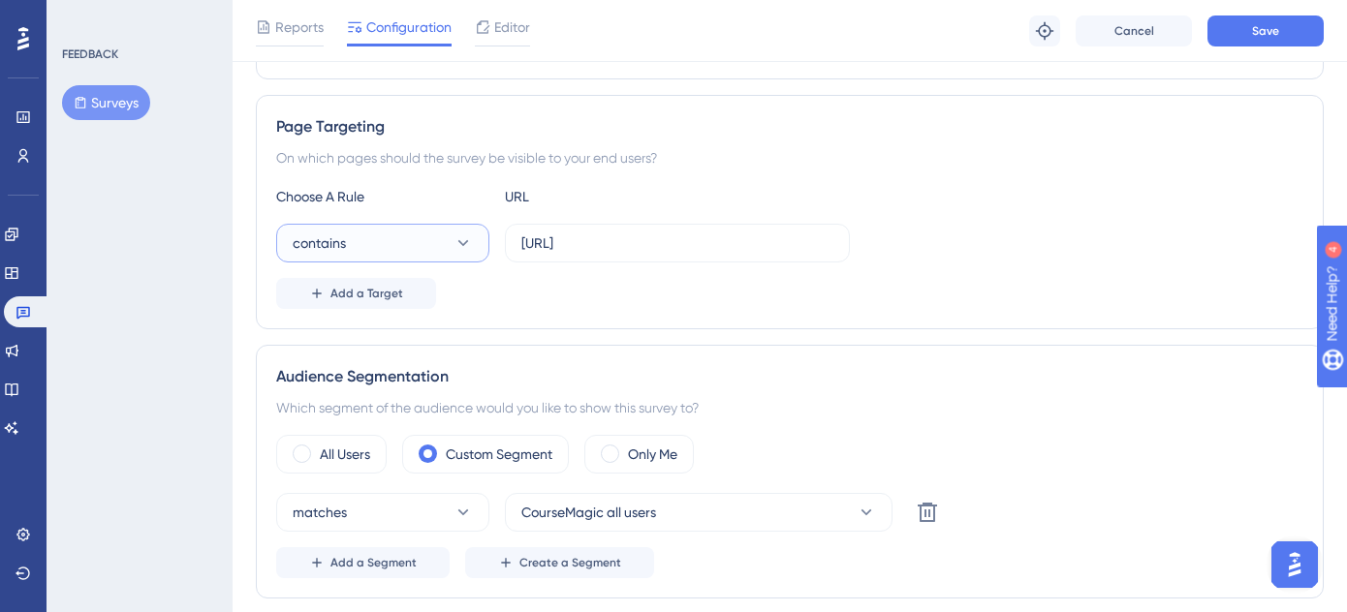
click at [456, 241] on icon at bounding box center [462, 243] width 19 height 19
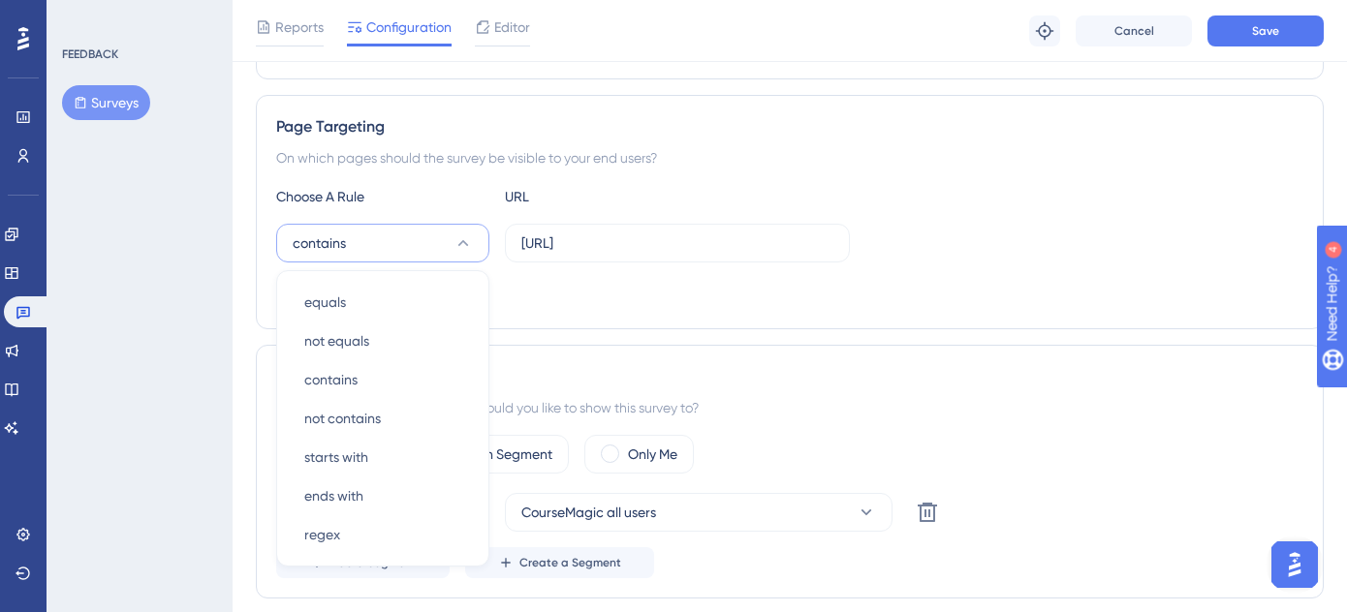
scroll to position [427, 0]
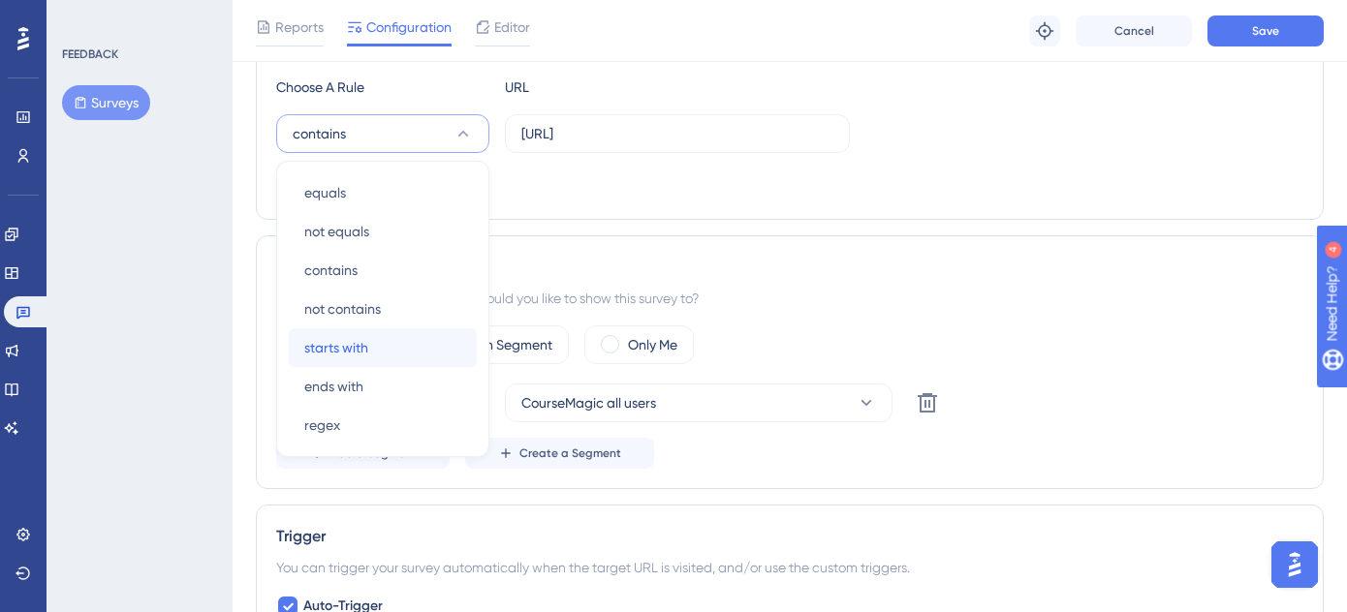
click at [350, 341] on span "starts with" at bounding box center [336, 347] width 64 height 23
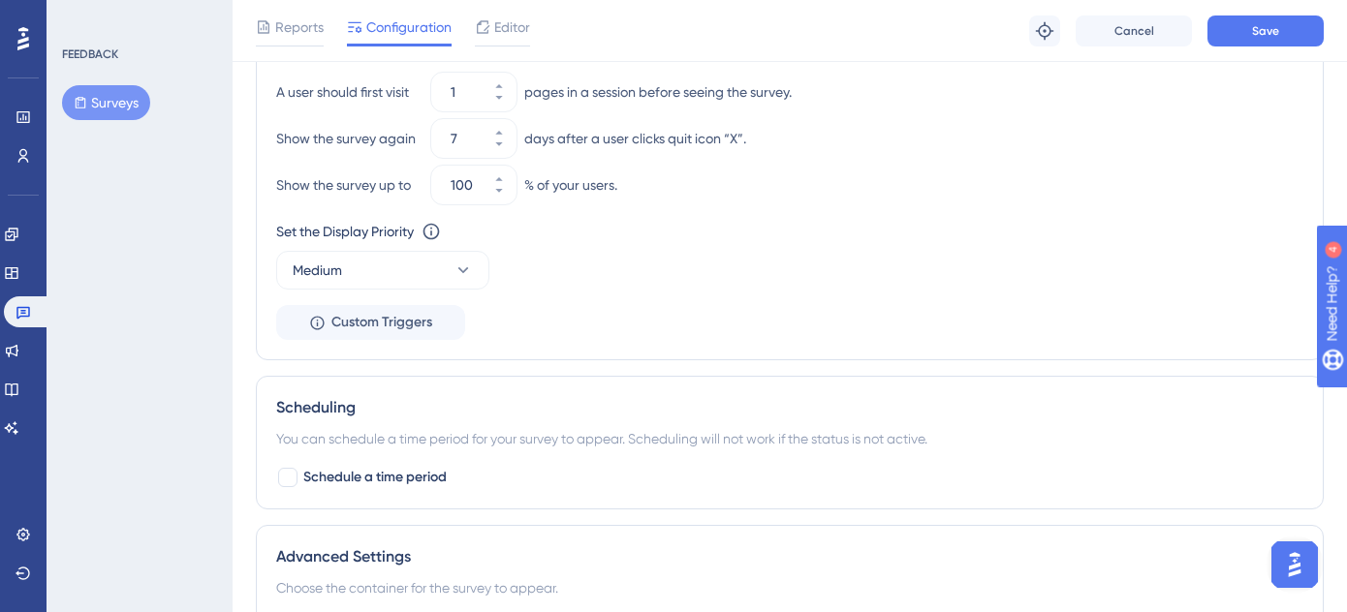
scroll to position [1519, 0]
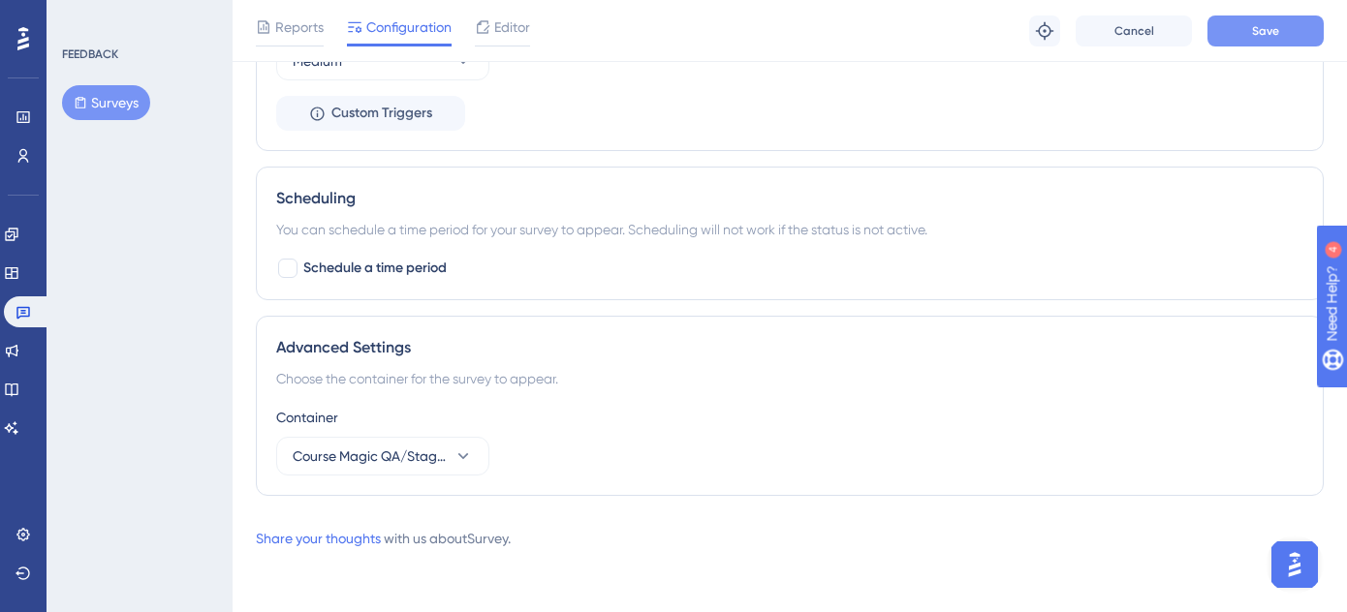
click at [1232, 36] on button "Save" at bounding box center [1265, 31] width 116 height 31
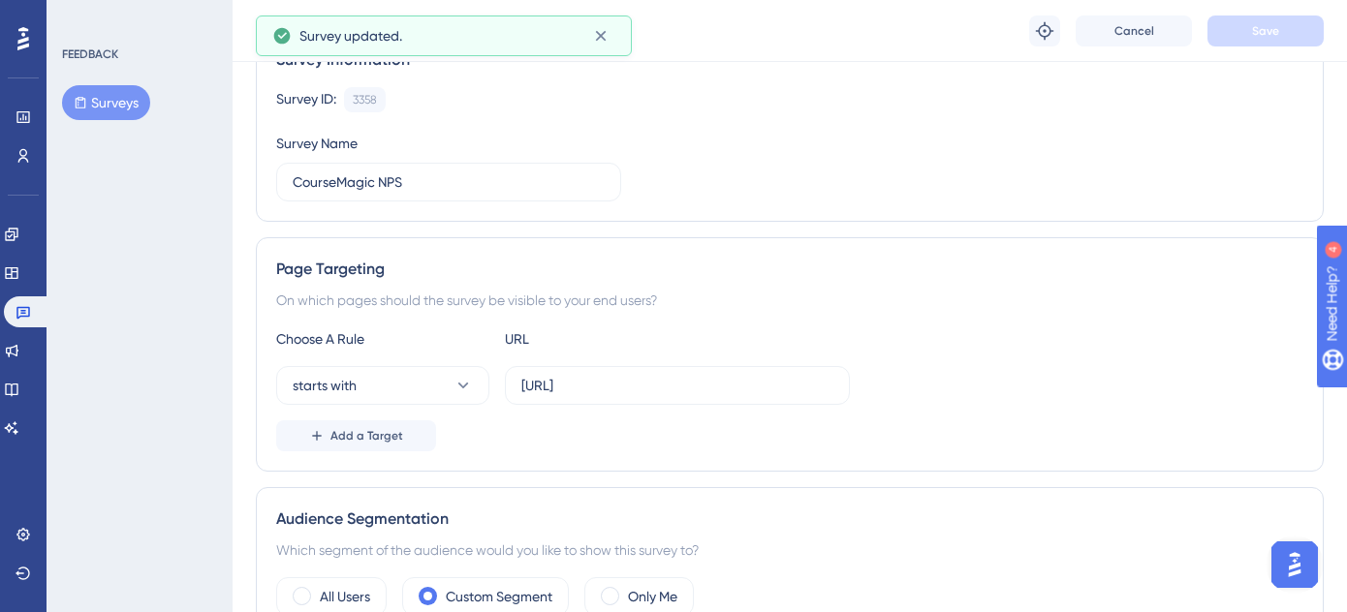
scroll to position [0, 0]
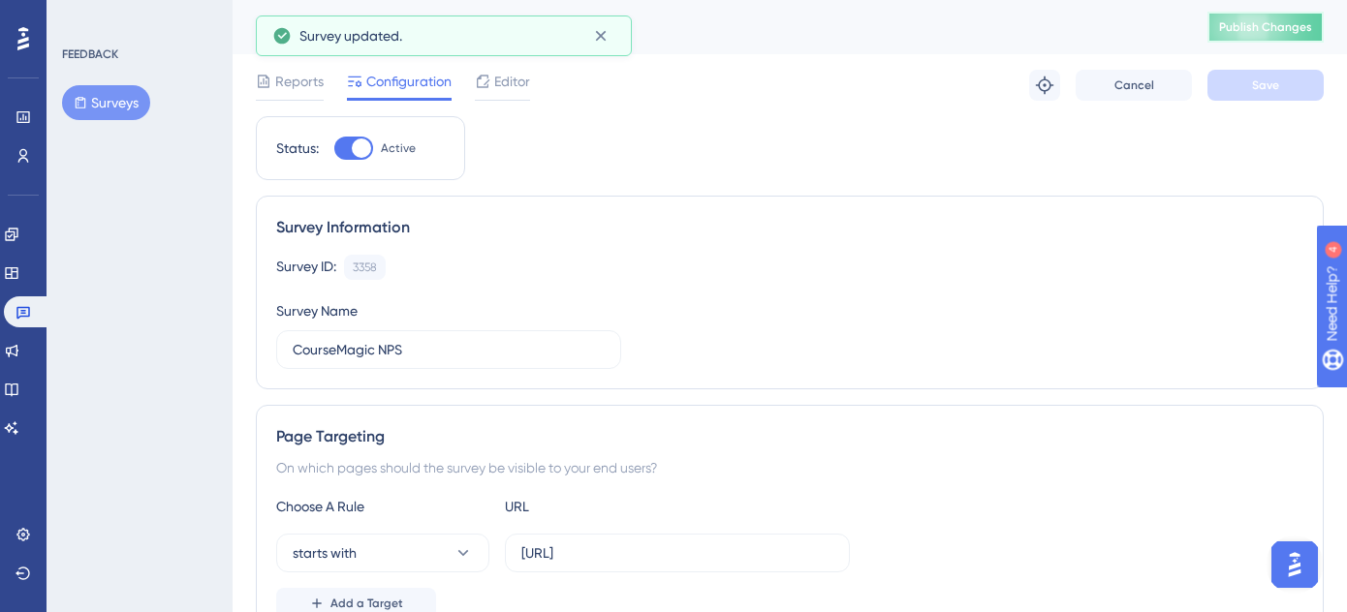
click at [1271, 22] on span "Publish Changes" at bounding box center [1265, 27] width 93 height 16
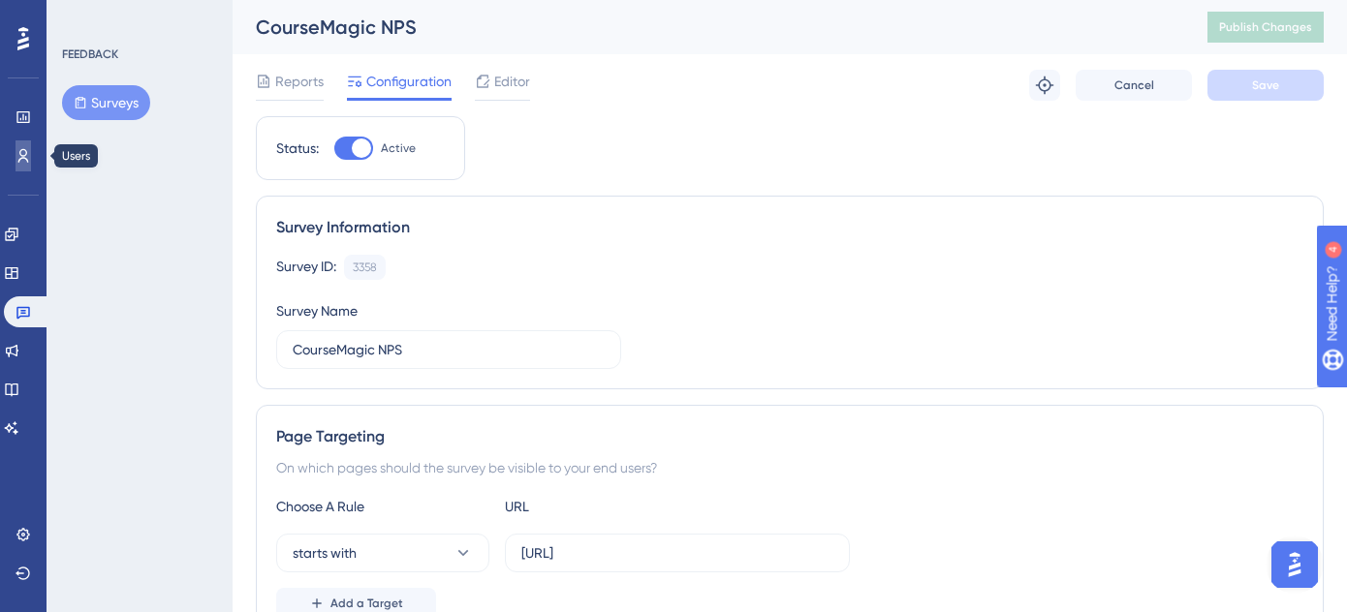
click at [27, 159] on icon at bounding box center [24, 156] width 16 height 16
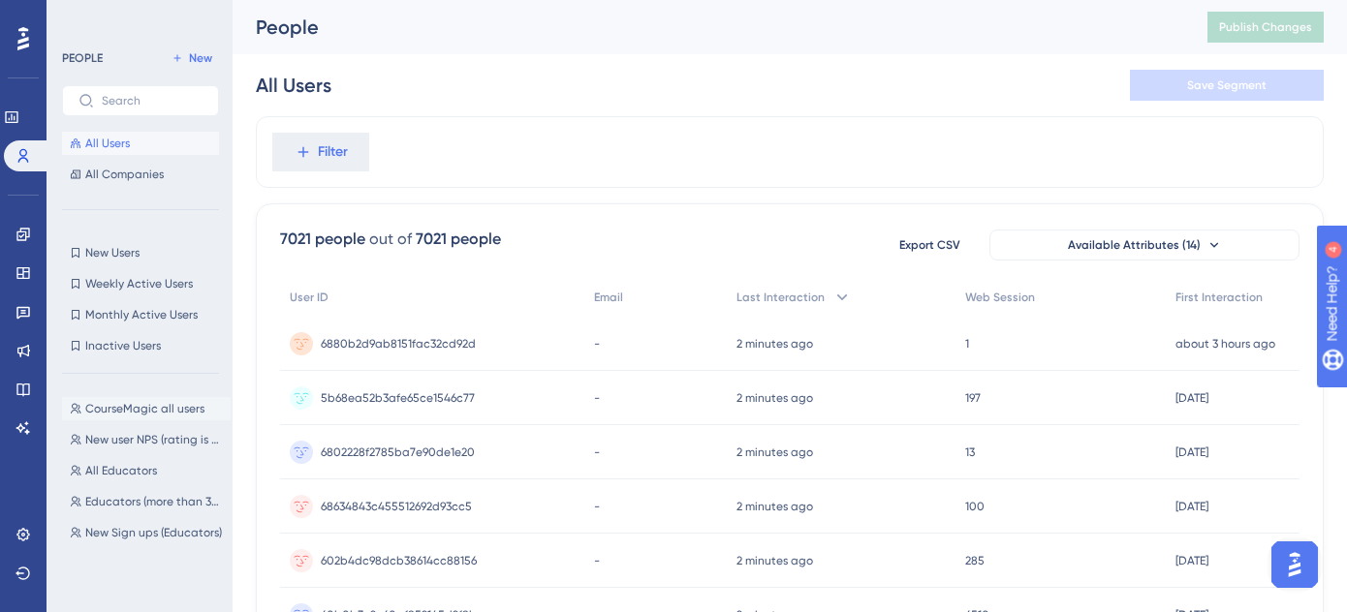
click at [150, 417] on button "CourseMagic all users CourseMagic all users" at bounding box center [146, 408] width 169 height 23
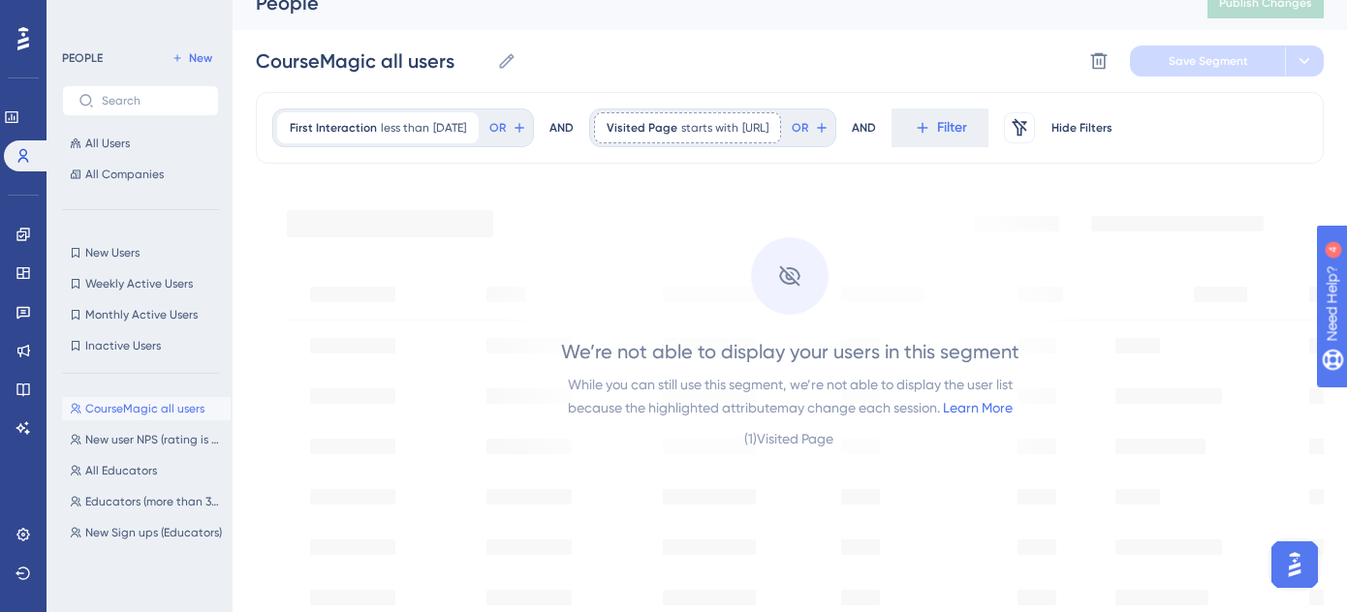
scroll to position [25, 0]
click at [455, 126] on span "[DATE]" at bounding box center [449, 127] width 33 height 16
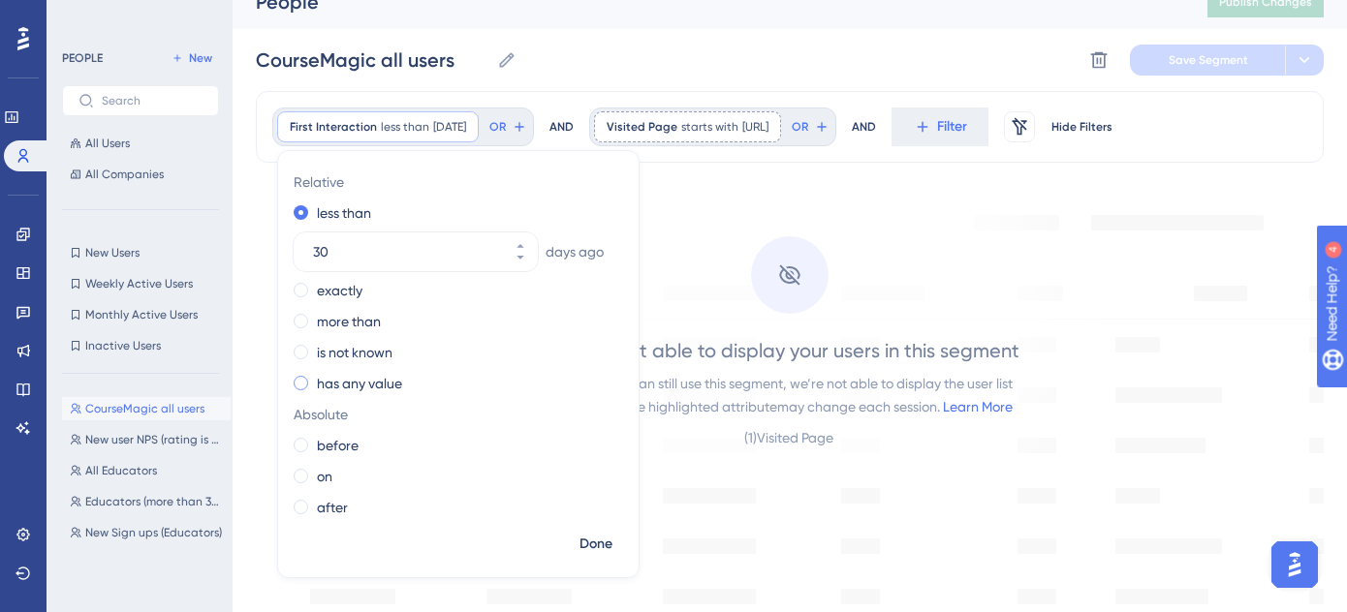
click at [301, 381] on span at bounding box center [301, 383] width 15 height 15
click at [314, 379] on input "radio" at bounding box center [314, 379] width 0 height 0
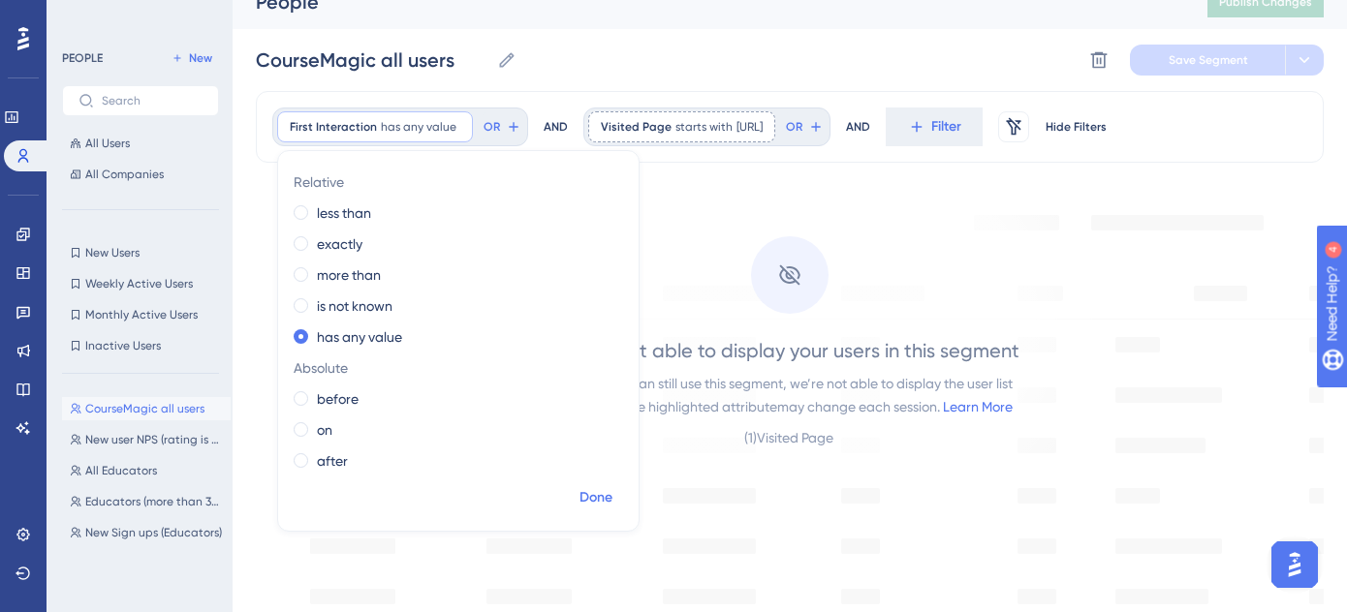
click at [594, 489] on span "Done" at bounding box center [595, 497] width 33 height 23
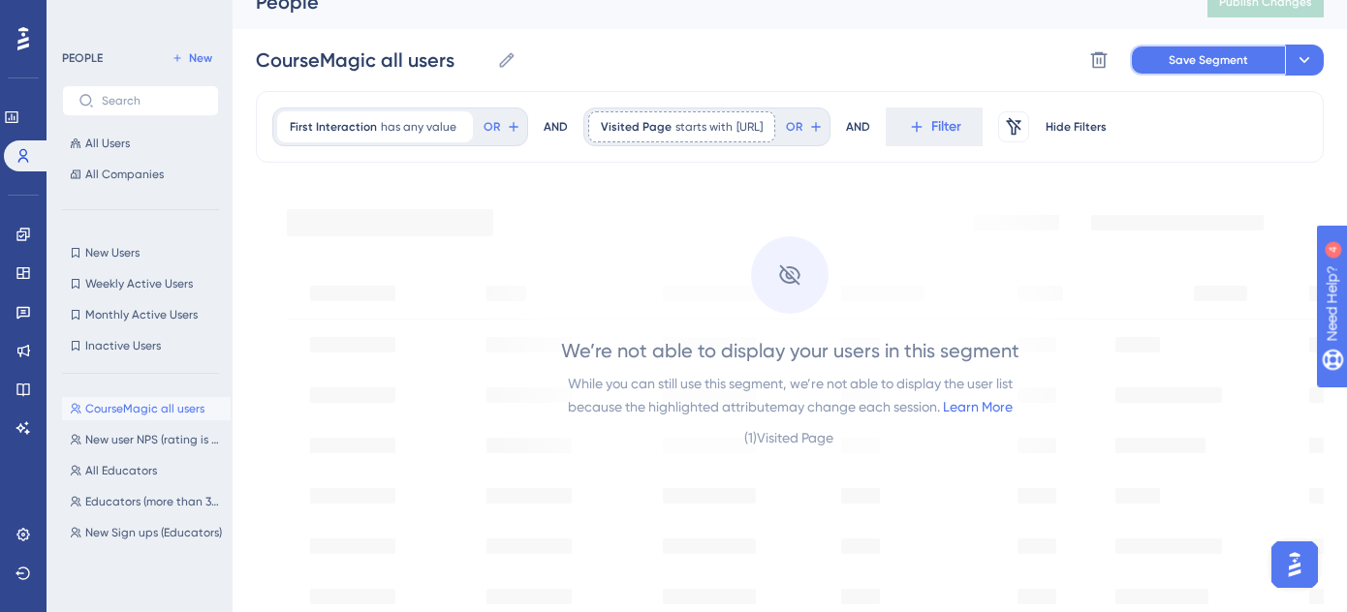
click at [1216, 50] on button "Save Segment" at bounding box center [1207, 60] width 155 height 31
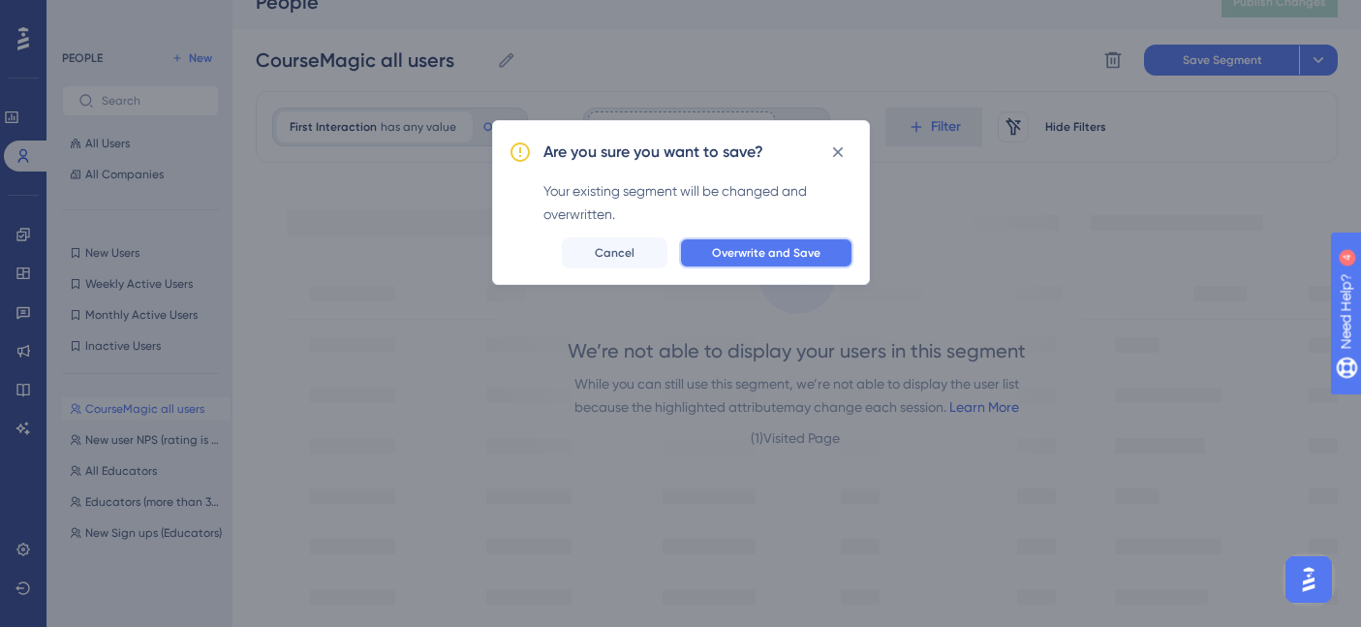
click at [751, 260] on span "Overwrite and Save" at bounding box center [766, 253] width 109 height 16
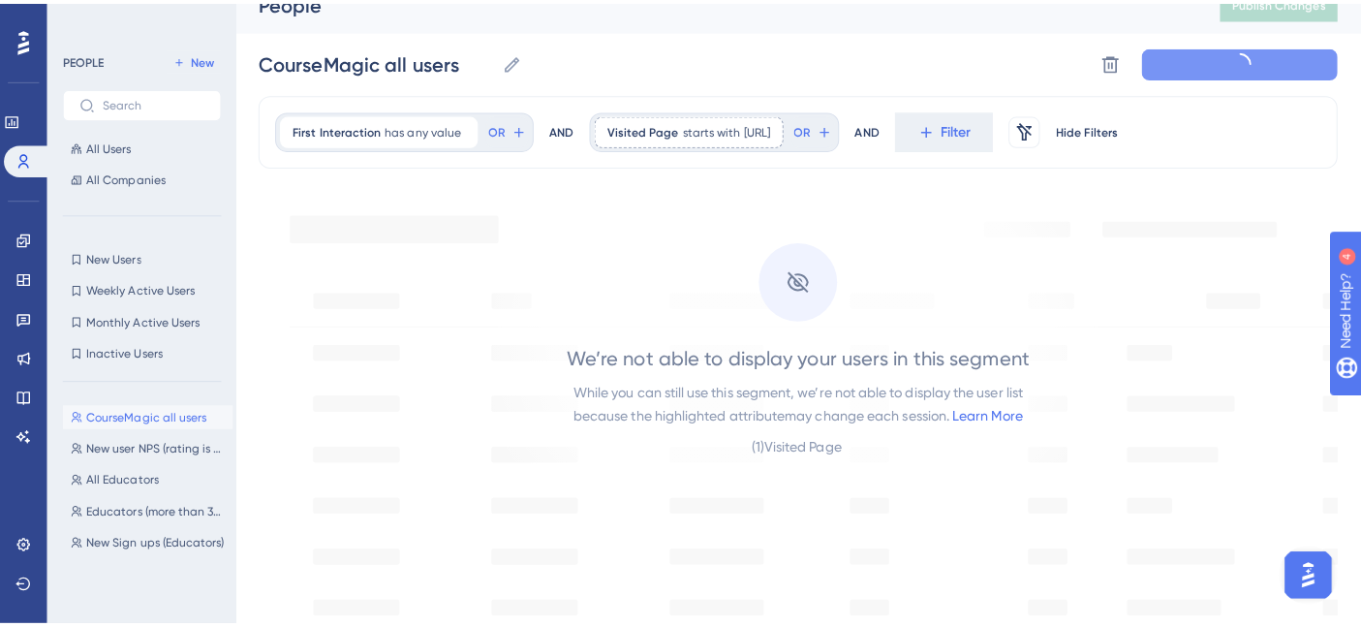
scroll to position [0, 0]
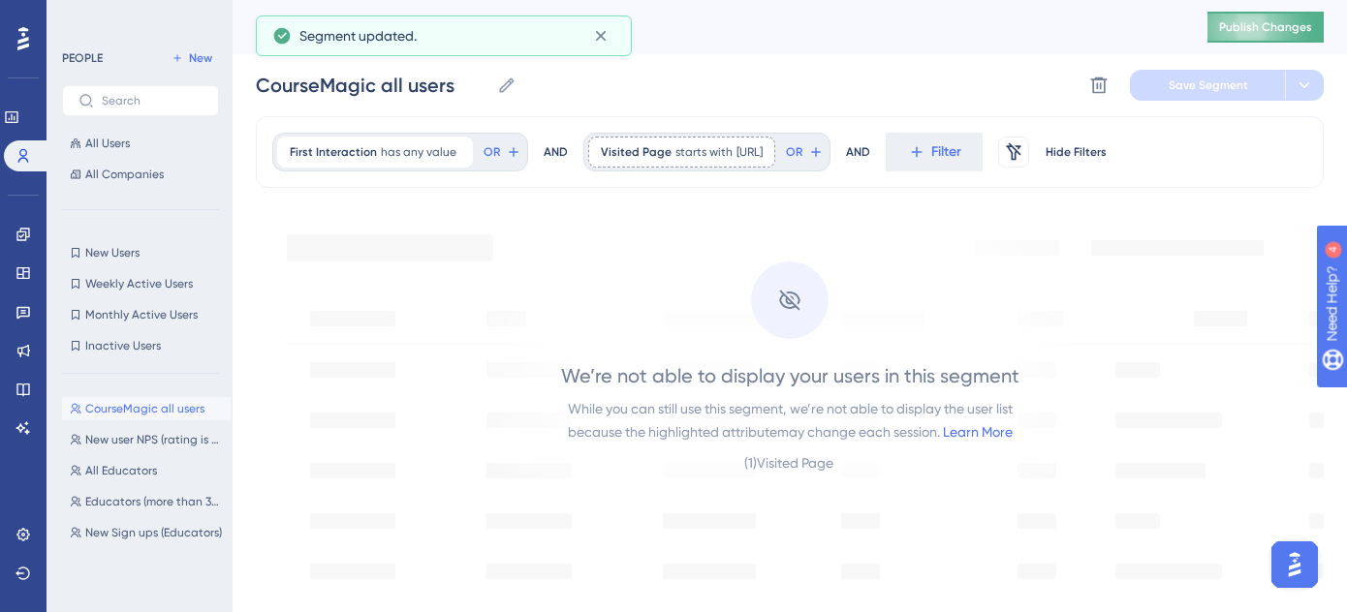
click at [1272, 25] on span "Publish Changes" at bounding box center [1265, 27] width 93 height 16
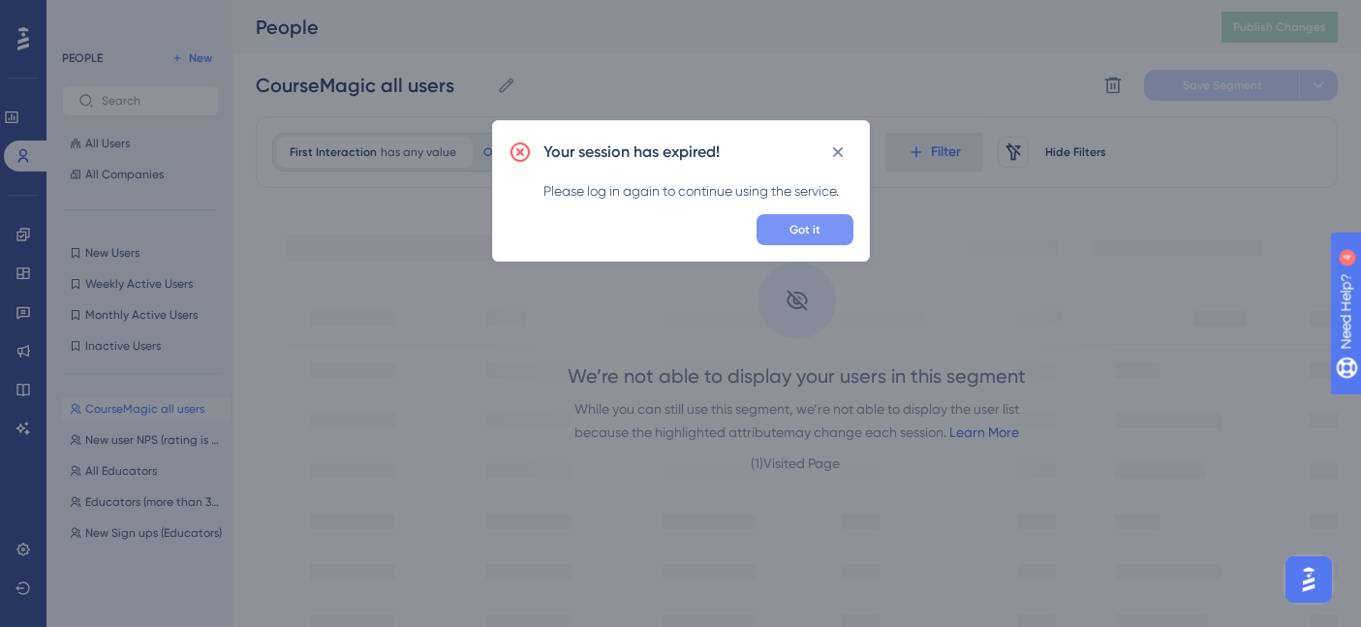
click at [780, 231] on button "Got it" at bounding box center [805, 229] width 97 height 31
